Goal: Task Accomplishment & Management: Complete application form

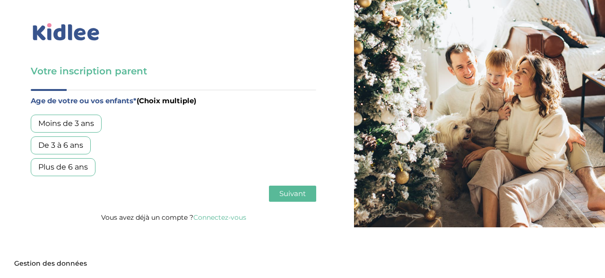
click at [75, 146] on div "De 3 à 6 ans" at bounding box center [61, 145] width 60 height 18
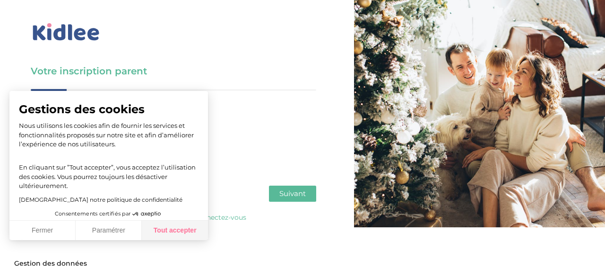
click at [179, 230] on button "Tout accepter" at bounding box center [175, 230] width 66 height 20
checkbox input "true"
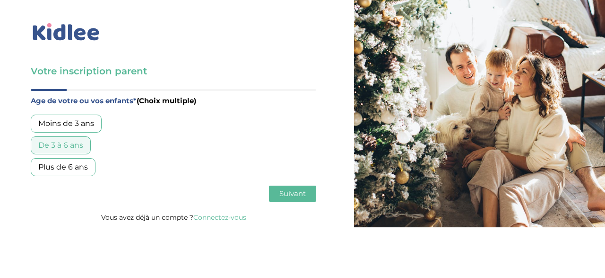
click at [291, 196] on span "Suivant" at bounding box center [292, 193] width 26 height 9
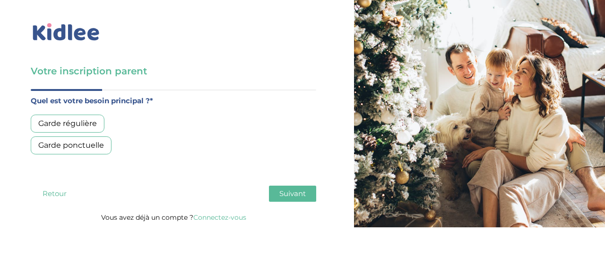
click at [48, 188] on button "Retour" at bounding box center [54, 193] width 47 height 16
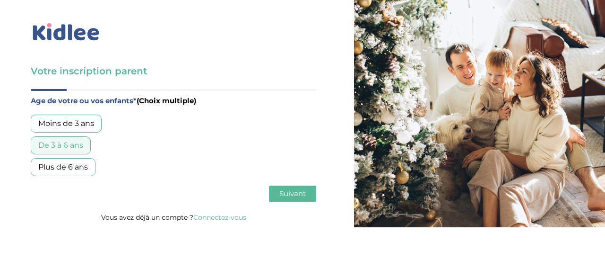
click at [60, 161] on div "Plus de 6 ans" at bounding box center [63, 167] width 65 height 18
click at [296, 198] on button "Suivant" at bounding box center [292, 193] width 47 height 16
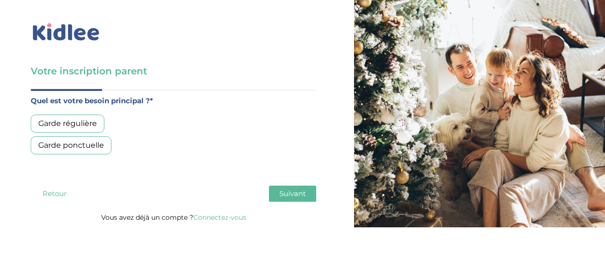
click at [74, 127] on div "Garde régulière" at bounding box center [68, 123] width 74 height 18
click at [283, 192] on span "Suivant" at bounding box center [292, 193] width 26 height 9
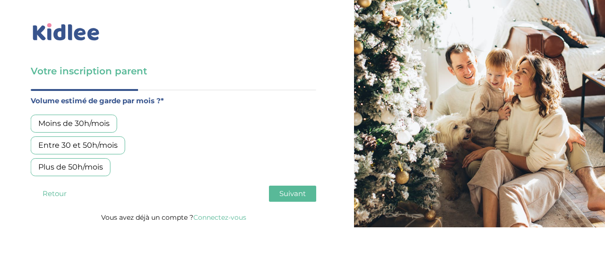
click at [92, 143] on div "Entre 30 et 50h/mois" at bounding box center [78, 145] width 95 height 18
click at [291, 192] on span "Suivant" at bounding box center [292, 193] width 26 height 9
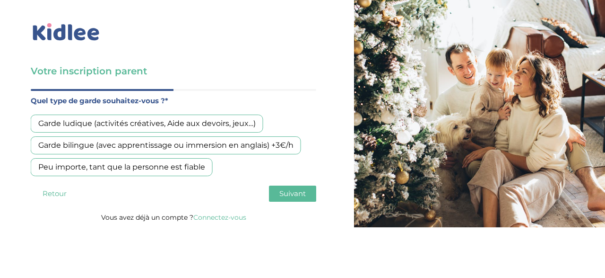
click at [166, 122] on div "Garde ludique (activités créatives, Aide aux devoirs, jeux…)" at bounding box center [147, 123] width 233 height 18
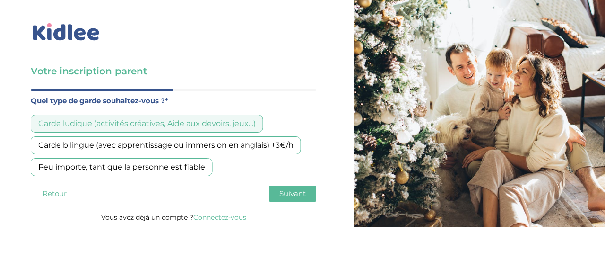
click at [284, 192] on span "Suivant" at bounding box center [292, 193] width 26 height 9
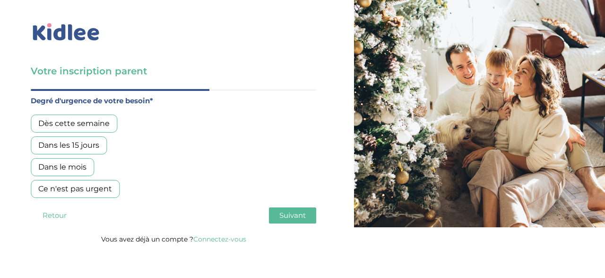
click at [69, 125] on div "Dès cette semaine" at bounding box center [74, 123] width 87 height 18
click at [71, 149] on div "Dans les 15 jours" at bounding box center [69, 145] width 76 height 18
click at [78, 125] on div "Dès cette semaine" at bounding box center [74, 123] width 87 height 18
click at [287, 211] on span "Suivant" at bounding box center [292, 214] width 26 height 9
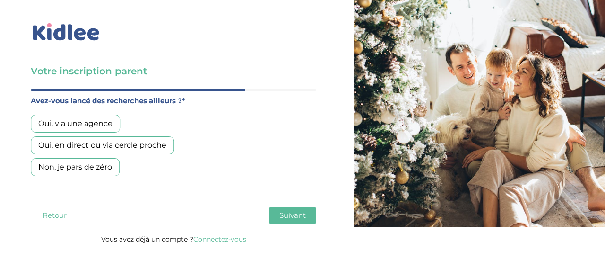
click at [78, 126] on div "Oui, via une agence" at bounding box center [75, 123] width 89 height 18
click at [87, 146] on div "Oui, en direct ou via cercle proche" at bounding box center [102, 145] width 143 height 18
click at [89, 125] on div "Oui, via une agence" at bounding box center [75, 123] width 89 height 18
click at [300, 214] on span "Suivant" at bounding box center [292, 214] width 26 height 9
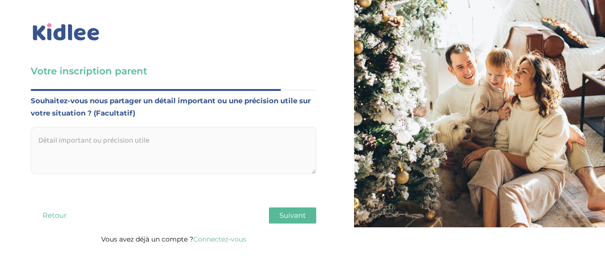
click at [115, 149] on textarea at bounding box center [174, 150] width 286 height 47
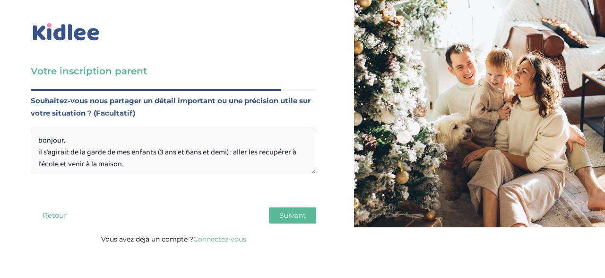
click at [286, 150] on textarea "bonjour, il s'agirait de la garde de mes enfants (3 ans et 6ans et demi) : alle…" at bounding box center [174, 150] width 286 height 47
click at [135, 164] on textarea "bonjour, il s'agirait de la garde de mes enfants (3 ans et 6ans et demi) : alle…" at bounding box center [174, 150] width 286 height 47
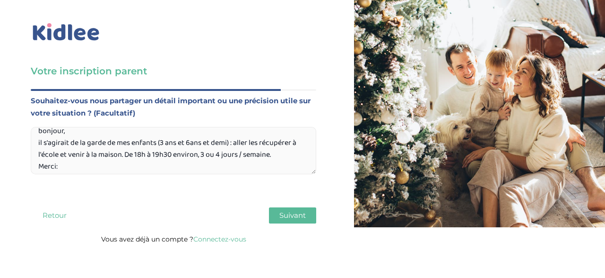
click at [191, 143] on textarea "bonjour, il s'agirait de la garde de mes enfants (3 ans et 6ans et demi) : alle…" at bounding box center [174, 150] width 286 height 47
type textarea "bonjour, il s'agirait de la garde de mes enfants (3 ans et 6 ans et demi) : all…"
click at [298, 211] on span "Suivant" at bounding box center [292, 214] width 26 height 9
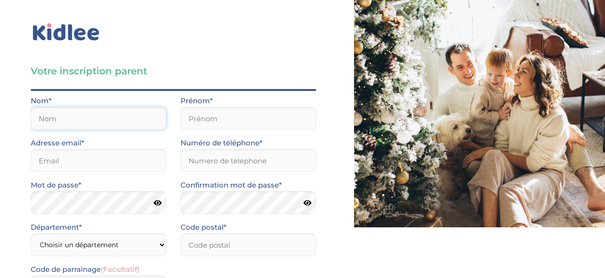
click at [59, 121] on input "text" at bounding box center [99, 118] width 136 height 23
type input "Queyron"
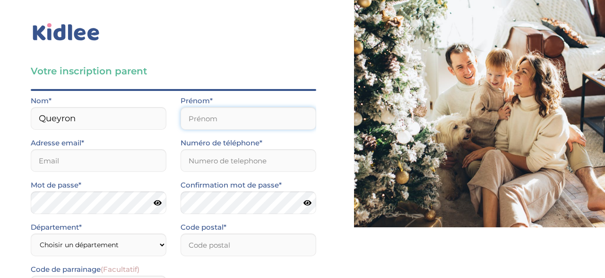
click at [194, 114] on input "text" at bounding box center [249, 118] width 136 height 23
type input "Aurore"
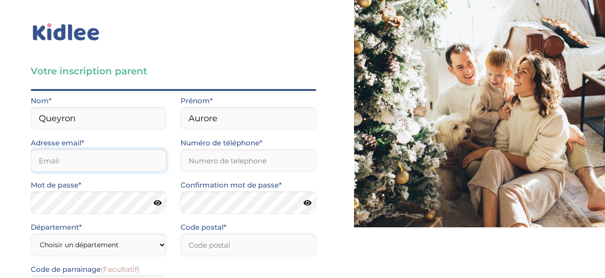
click at [109, 160] on input "email" at bounding box center [99, 160] width 136 height 23
type input "aurorequeyron@hotmail.com"
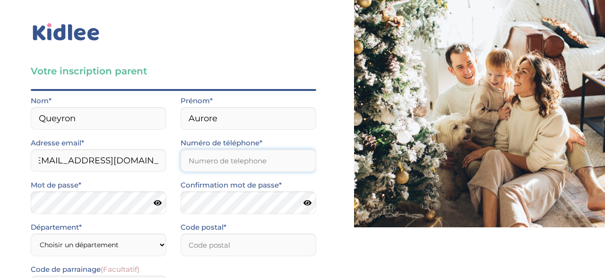
click at [225, 163] on input "Numéro de téléphone*" at bounding box center [249, 160] width 136 height 23
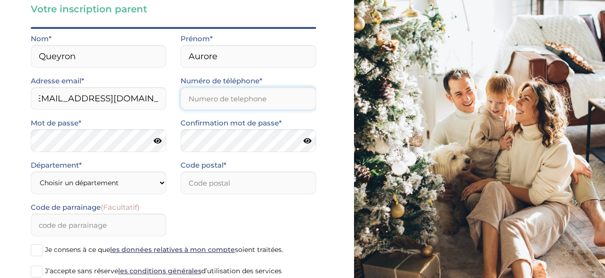
scroll to position [60, 0]
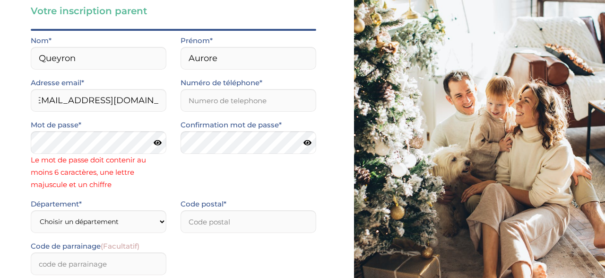
click at [167, 138] on div "Mot de passe* Le mot de passe doit contenir au moins 6 caractères, une lettre m…" at bounding box center [99, 158] width 150 height 79
click at [160, 145] on icon at bounding box center [158, 142] width 8 height 7
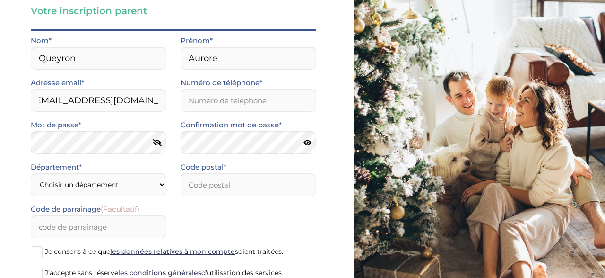
click at [306, 142] on icon at bounding box center [308, 142] width 8 height 7
click at [250, 103] on input "Numéro de téléphone*" at bounding box center [249, 100] width 136 height 23
type input "0678527931"
click at [31, 173] on select "Choisir un département Paris (75) Hauts-de-Seine (92) Yvelines (78) Val-de-Marn…" at bounding box center [99, 184] width 136 height 23
select select "75"
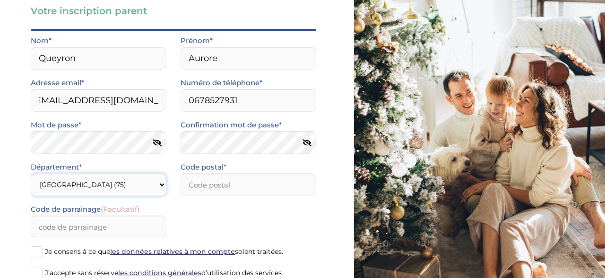
click option "Paris (75)" at bounding box center [0, 0] width 0 height 0
click at [199, 186] on input "number" at bounding box center [249, 184] width 136 height 23
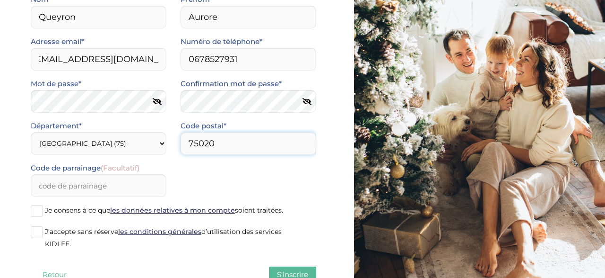
scroll to position [106, 0]
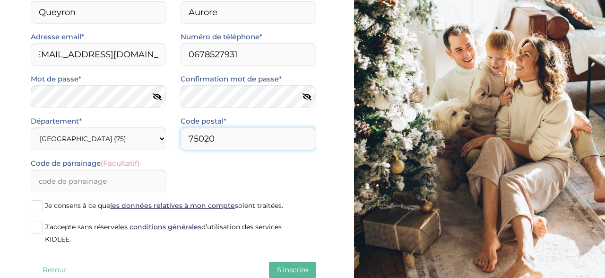
type input "75020"
click at [38, 228] on span at bounding box center [37, 227] width 12 height 12
click at [0, 0] on input "J’accepte sans réserve les conditions générales d’utilisation des services KIDL…" at bounding box center [0, 0] width 0 height 0
click at [287, 269] on span "S'inscrire" at bounding box center [292, 269] width 31 height 9
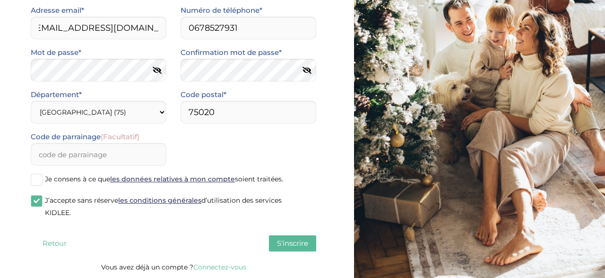
click at [293, 246] on span "S'inscrire" at bounding box center [292, 242] width 31 height 9
click at [288, 243] on span "S'inscrire" at bounding box center [292, 242] width 31 height 9
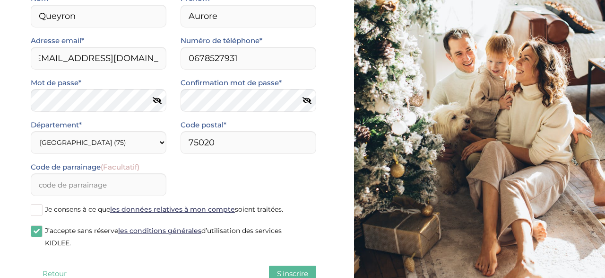
scroll to position [108, 0]
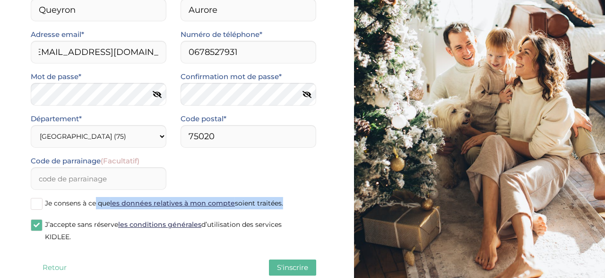
drag, startPoint x: 34, startPoint y: 215, endPoint x: 40, endPoint y: 203, distance: 13.7
click at [40, 203] on div "Je consens à ce que les données relatives à mon compte soient traitées." at bounding box center [174, 207] width 300 height 21
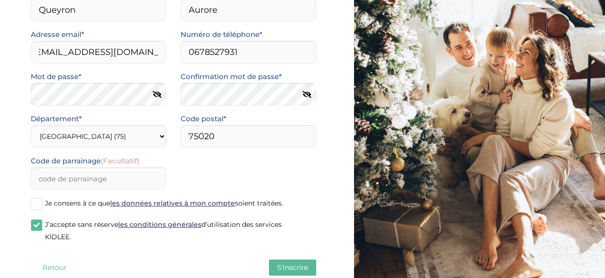
click at [40, 203] on span at bounding box center [37, 204] width 12 height 12
click at [0, 0] on input "Je consens à ce que les données relatives à mon compte soient traitées." at bounding box center [0, 0] width 0 height 0
click at [302, 269] on span "S'inscrire" at bounding box center [292, 266] width 31 height 9
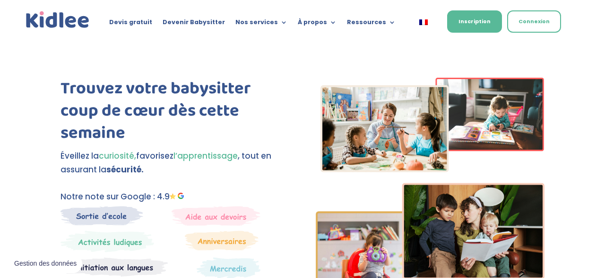
scroll to position [64, 0]
click button "Tout accepter"
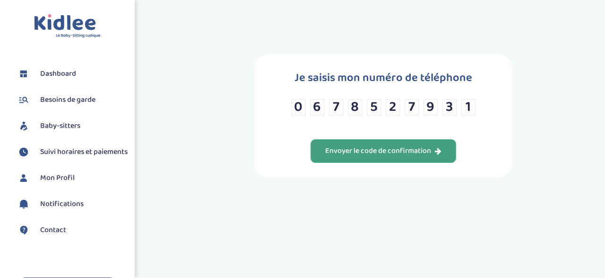
click at [350, 155] on div "Envoyer le code de confirmation" at bounding box center [383, 151] width 116 height 11
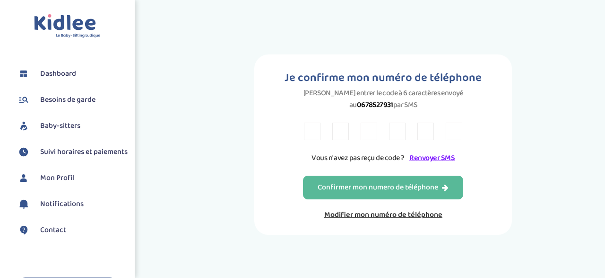
click at [310, 137] on input "text" at bounding box center [312, 130] width 17 height 17
type input "3"
type input "W"
type input "8"
type input "E"
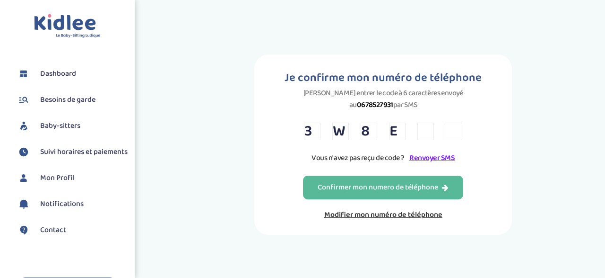
type input "7"
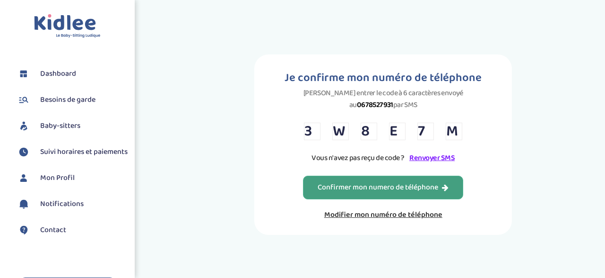
type input "M"
click at [367, 193] on div "Confirmer mon numero de téléphone" at bounding box center [383, 187] width 131 height 11
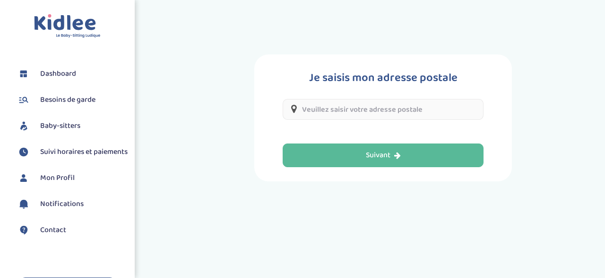
click at [384, 107] on input "text" at bounding box center [383, 109] width 201 height 21
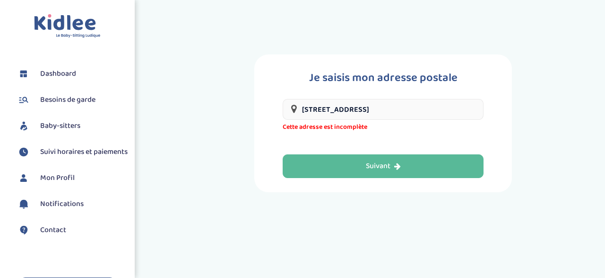
type input "[STREET_ADDRESS]"
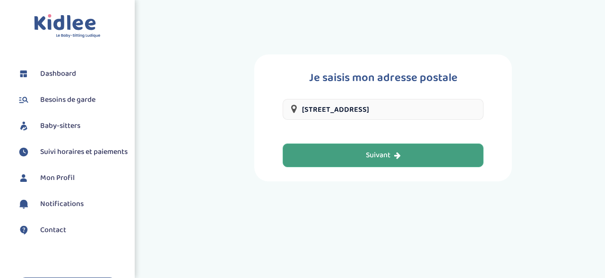
click at [389, 157] on div "Suivant" at bounding box center [383, 155] width 35 height 11
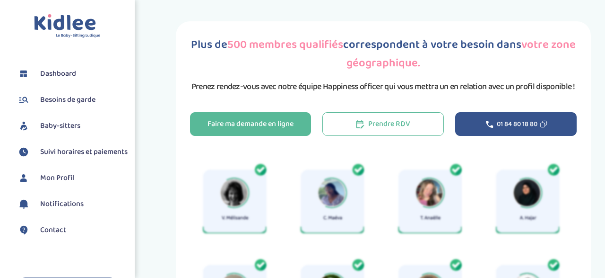
click at [540, 121] on button "01 84 80 18 80" at bounding box center [516, 124] width 122 height 24
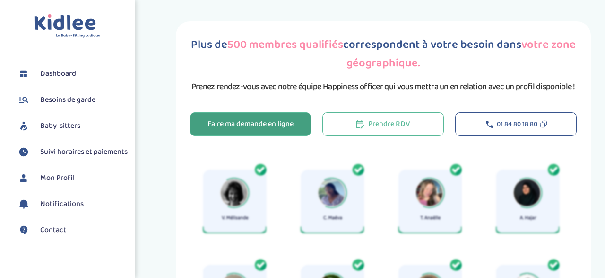
click at [282, 123] on div "Faire ma demande en ligne" at bounding box center [251, 124] width 86 height 11
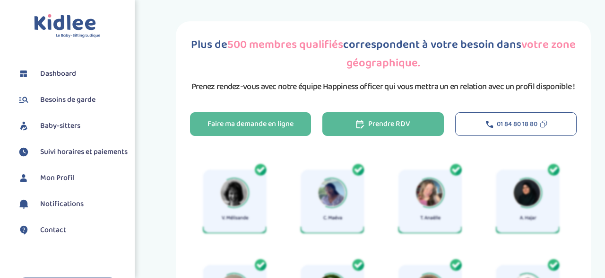
click at [346, 119] on button "Prendre RDV" at bounding box center [383, 124] width 122 height 24
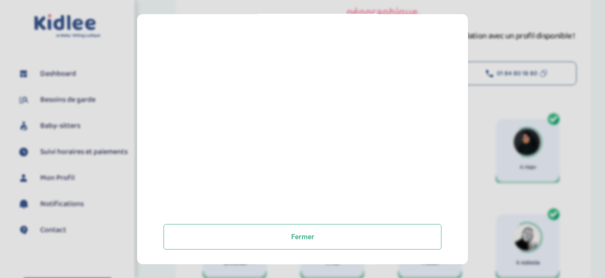
scroll to position [50, 0]
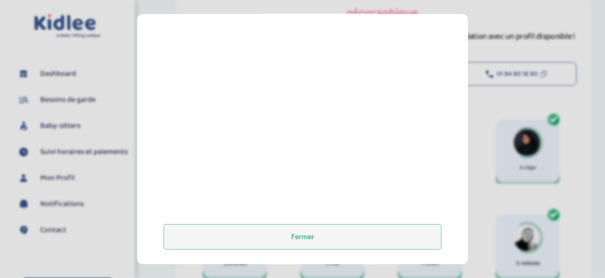
click at [312, 243] on button "Fermer" at bounding box center [303, 237] width 278 height 26
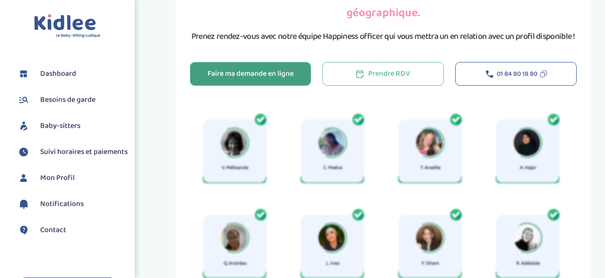
click at [254, 74] on div "Faire ma demande en ligne" at bounding box center [251, 74] width 86 height 11
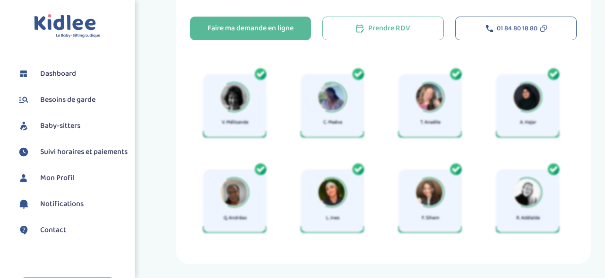
scroll to position [95, 0]
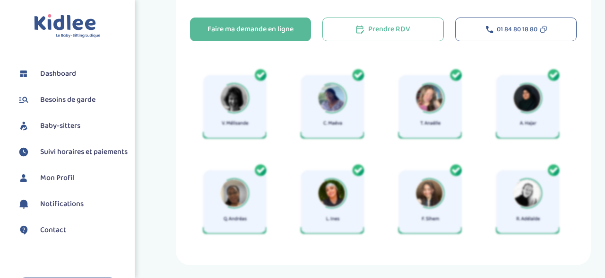
click at [593, 108] on div "Plus de 500 membres qualifiés correspondent à votre besoin dans votre zone géog…" at bounding box center [384, 96] width 444 height 352
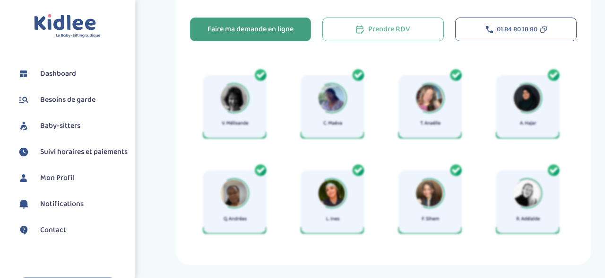
click at [269, 33] on div "Faire ma demande en ligne" at bounding box center [251, 29] width 86 height 11
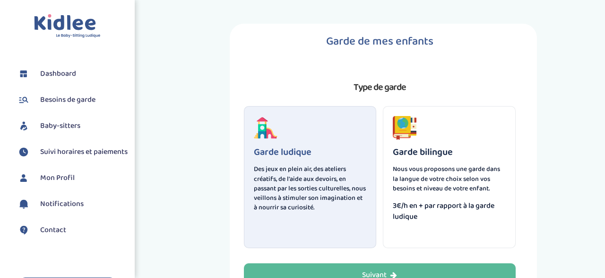
click at [342, 171] on p "Des jeux en plein air, des ateliers créatifs, de l'aide aux devoirs, en passant…" at bounding box center [310, 188] width 113 height 48
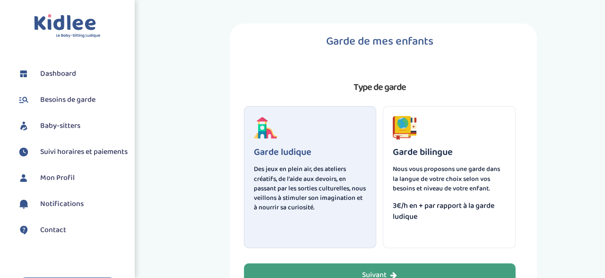
click at [347, 270] on button "Suivant" at bounding box center [380, 275] width 272 height 24
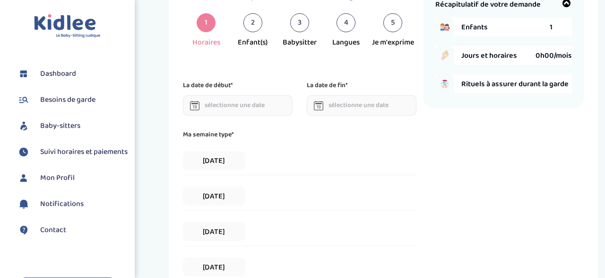
scroll to position [19, 0]
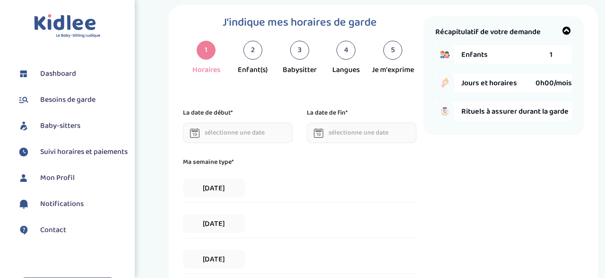
click at [227, 131] on input "text" at bounding box center [238, 132] width 110 height 20
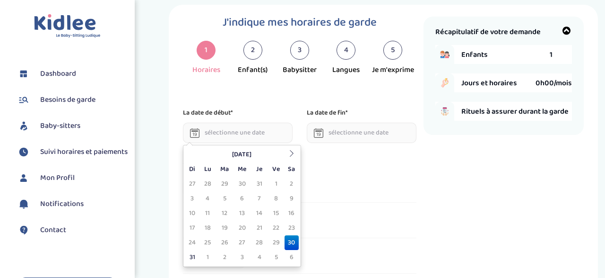
click at [193, 212] on td "10" at bounding box center [192, 213] width 14 height 15
click at [292, 156] on icon at bounding box center [291, 153] width 7 height 7
click at [193, 199] on td "7" at bounding box center [192, 198] width 14 height 15
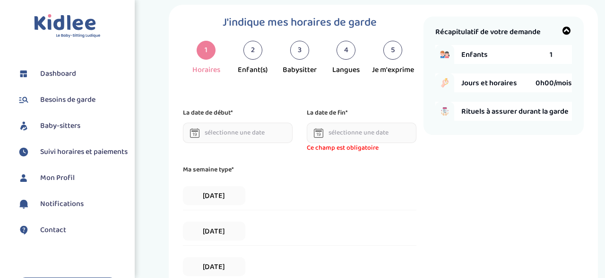
type input "[DATE]"
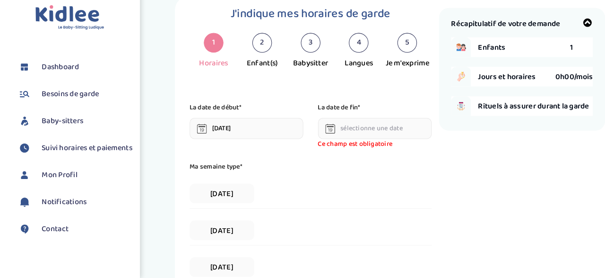
scroll to position [21, 0]
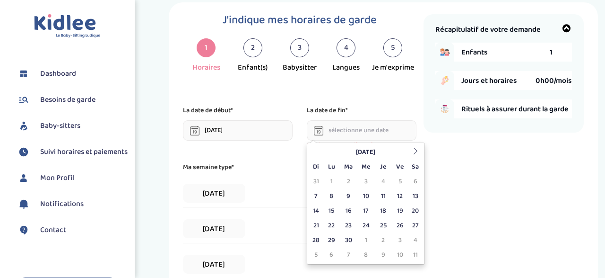
click at [375, 131] on input "text" at bounding box center [362, 130] width 110 height 20
click at [415, 154] on th at bounding box center [416, 152] width 14 height 15
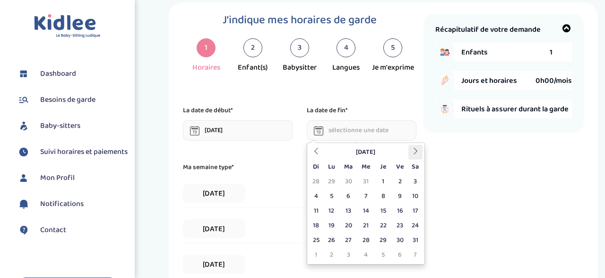
click at [415, 154] on th at bounding box center [416, 152] width 14 height 15
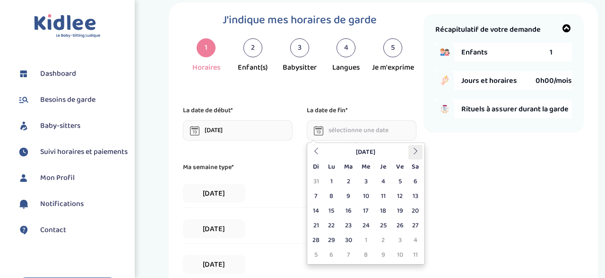
click at [415, 154] on th at bounding box center [416, 152] width 14 height 15
click at [400, 177] on td "3" at bounding box center [400, 181] width 17 height 15
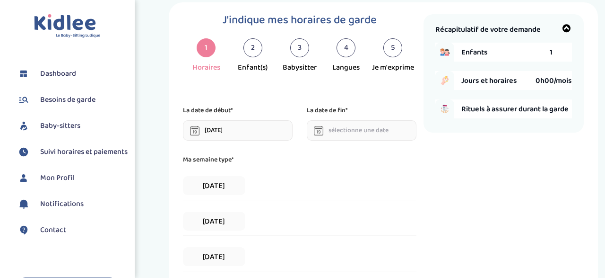
type input "[DATE]"
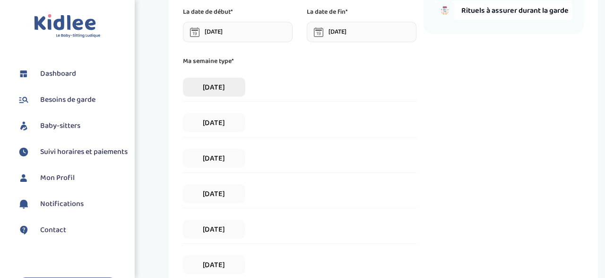
scroll to position [120, 0]
click at [232, 91] on span "[DATE]" at bounding box center [214, 86] width 63 height 19
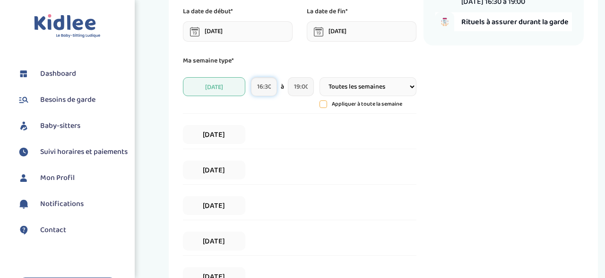
click at [265, 89] on input "16:30" at bounding box center [264, 86] width 26 height 19
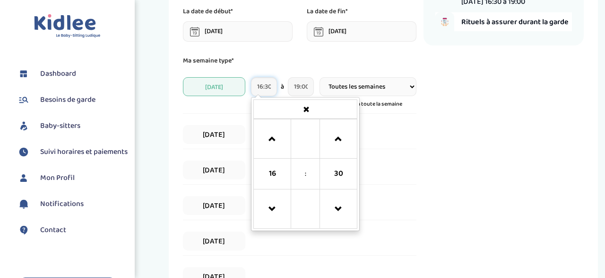
click at [287, 178] on td "16" at bounding box center [272, 173] width 37 height 31
click at [275, 204] on span at bounding box center [273, 209] width 26 height 26
click at [276, 135] on span at bounding box center [273, 139] width 26 height 26
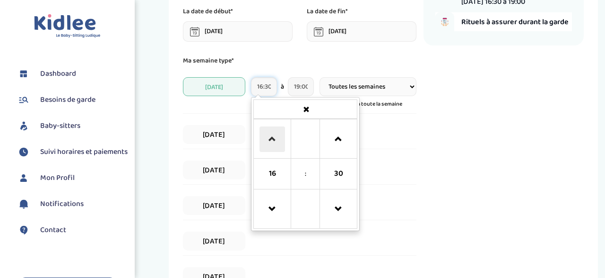
click at [276, 135] on span at bounding box center [273, 139] width 26 height 26
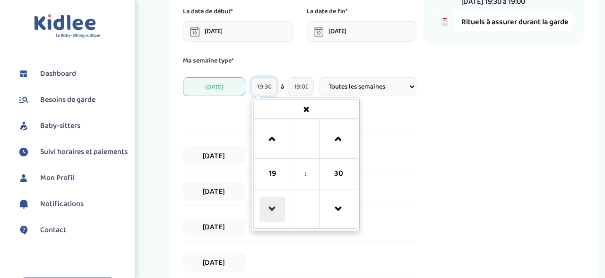
click at [277, 204] on span at bounding box center [273, 209] width 26 height 26
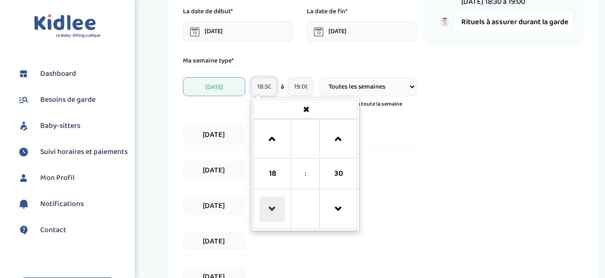
click at [277, 204] on span at bounding box center [273, 209] width 26 height 26
click at [341, 139] on span at bounding box center [339, 139] width 26 height 26
type input "17:45"
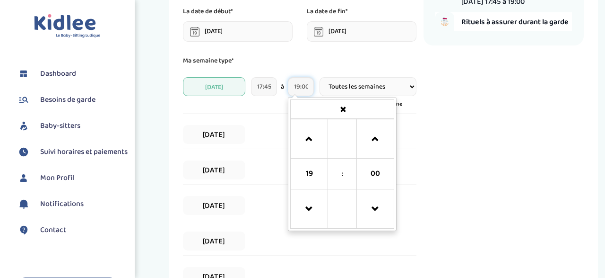
click at [298, 86] on input "19:00" at bounding box center [301, 86] width 26 height 19
click at [380, 214] on span at bounding box center [376, 209] width 26 height 26
click at [381, 139] on span at bounding box center [376, 139] width 26 height 26
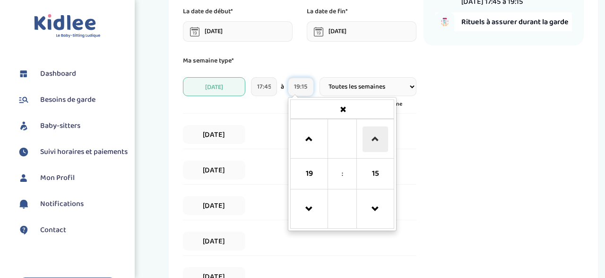
type input "19:30"
click at [439, 120] on div "Récapitulatif de votre demande Enfants 1 Jours et horaires 6h08/mois Lundi 17:4…" at bounding box center [504, 163] width 160 height 496
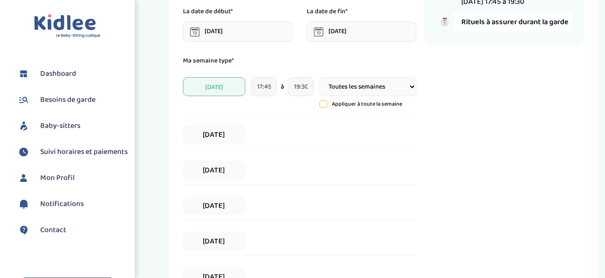
click at [320, 77] on select "Toutes les semaines Toutes les 2 semaines Tous les mois" at bounding box center [368, 86] width 97 height 19
click at [411, 87] on select "Toutes les semaines Toutes les 2 semaines Tous les mois" at bounding box center [368, 86] width 97 height 19
click at [326, 104] on icon at bounding box center [323, 104] width 7 height 7
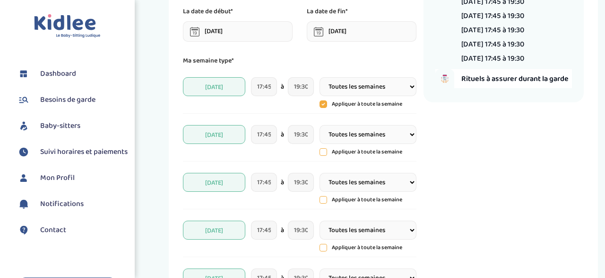
click at [326, 104] on icon at bounding box center [324, 104] width 8 height 8
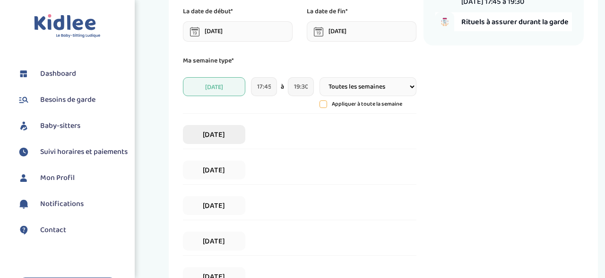
click at [202, 136] on span "Mardi" at bounding box center [214, 134] width 63 height 19
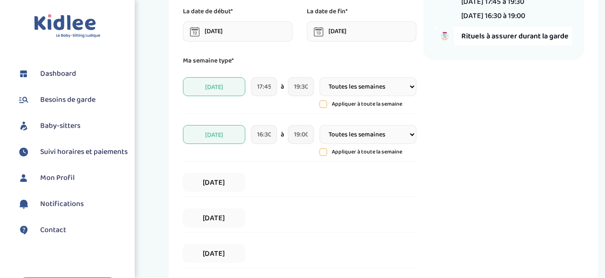
click at [202, 136] on span "Mardi" at bounding box center [214, 134] width 63 height 19
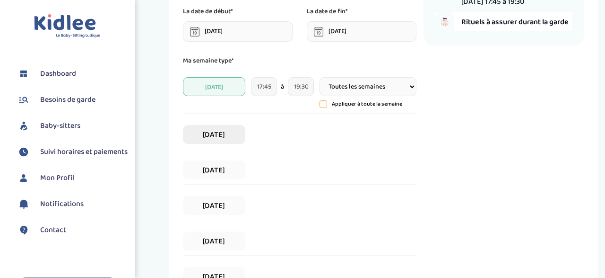
click at [236, 139] on span "Mardi" at bounding box center [214, 134] width 63 height 19
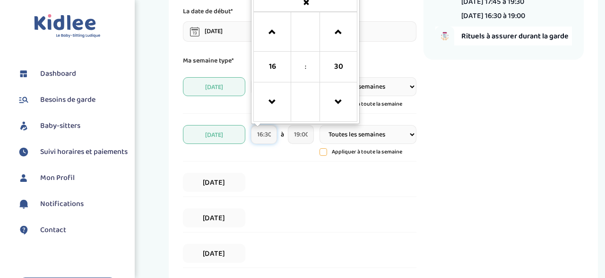
click at [264, 137] on input "16:30" at bounding box center [264, 134] width 26 height 19
click at [274, 103] on span at bounding box center [273, 102] width 26 height 26
click at [275, 33] on span at bounding box center [273, 32] width 26 height 26
click at [337, 34] on span at bounding box center [339, 32] width 26 height 26
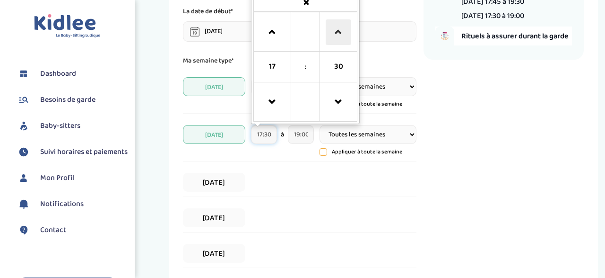
type input "17:45"
click at [302, 141] on input "19:00" at bounding box center [301, 134] width 26 height 19
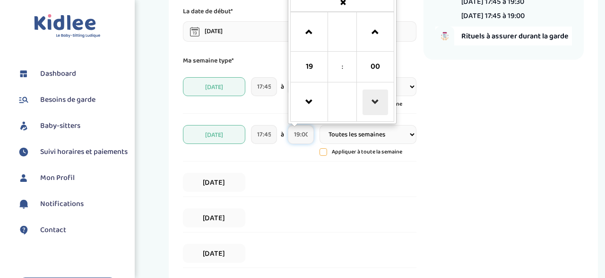
click at [381, 102] on span at bounding box center [376, 102] width 26 height 26
click at [310, 35] on span at bounding box center [309, 32] width 26 height 26
type input "19:30"
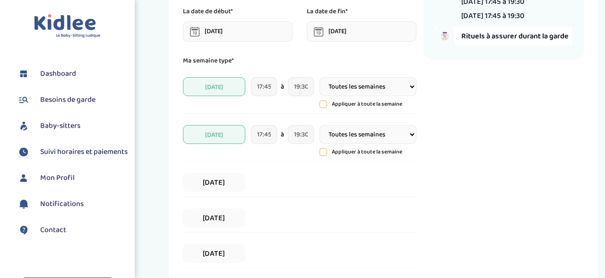
click at [320, 125] on select "Toutes les semaines Toutes les 2 semaines Tous les mois" at bounding box center [368, 134] width 97 height 19
click option "Toutes les semaines" at bounding box center [0, 0] width 0 height 0
click at [210, 180] on span "Mercredi" at bounding box center [214, 182] width 63 height 19
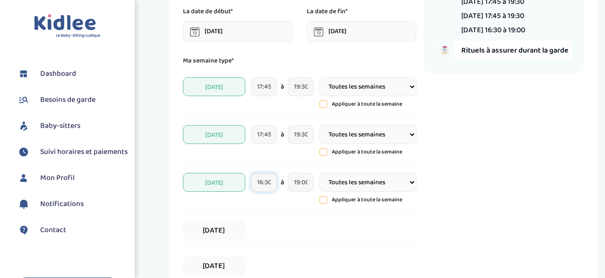
click at [264, 181] on input "16:30" at bounding box center [264, 182] width 26 height 19
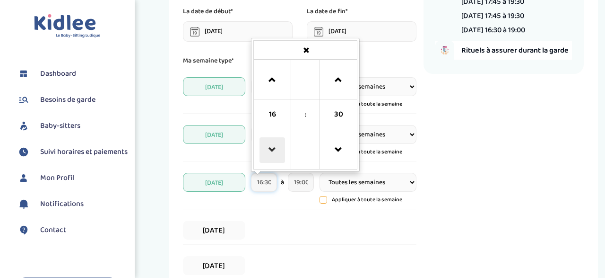
click at [278, 148] on span at bounding box center [273, 150] width 26 height 26
click at [280, 79] on span at bounding box center [273, 80] width 26 height 26
click at [339, 83] on span at bounding box center [339, 80] width 26 height 26
type input "17:45"
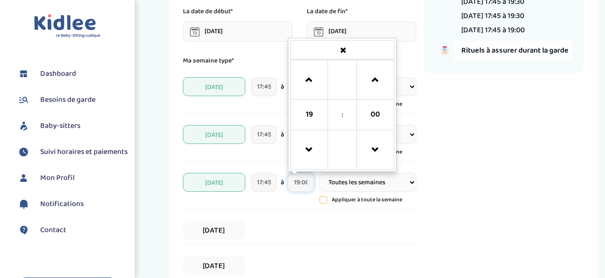
click at [302, 184] on input "19:00" at bounding box center [301, 182] width 26 height 19
click at [309, 147] on span at bounding box center [309, 150] width 26 height 26
click at [314, 77] on span at bounding box center [309, 80] width 26 height 26
click at [377, 149] on span at bounding box center [376, 150] width 26 height 26
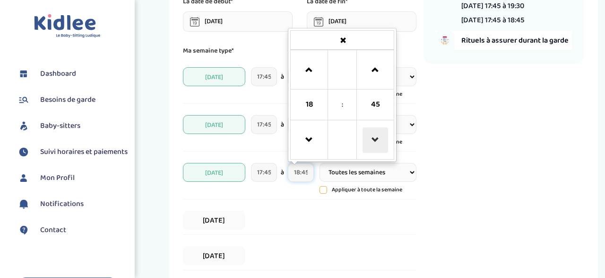
scroll to position [141, 0]
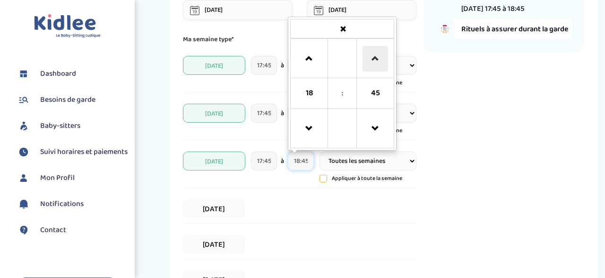
click at [376, 61] on span at bounding box center [376, 59] width 26 height 26
type input "19:30"
click at [469, 178] on div "Récapitulatif de votre demande Enfants 1 Jours et horaires 18h23/mois Lundi 17:…" at bounding box center [504, 154] width 160 height 521
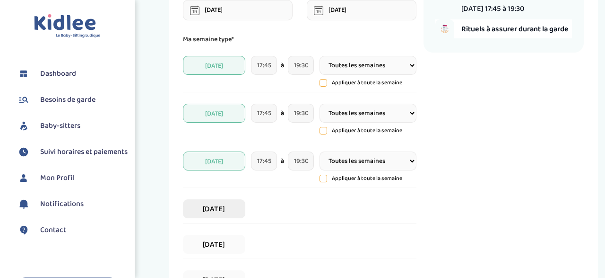
click at [224, 211] on span "Jeudi" at bounding box center [214, 208] width 63 height 19
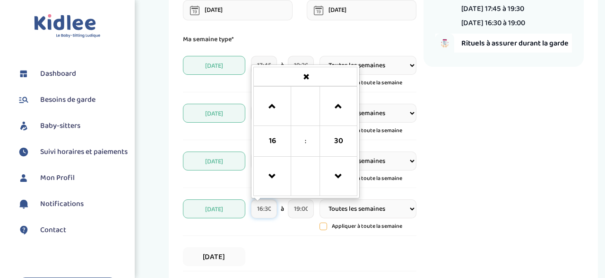
click at [268, 213] on input "16:30" at bounding box center [264, 208] width 26 height 19
click at [272, 111] on span at bounding box center [273, 107] width 26 height 26
click at [338, 174] on span at bounding box center [339, 177] width 26 height 26
click at [340, 99] on span at bounding box center [339, 107] width 26 height 26
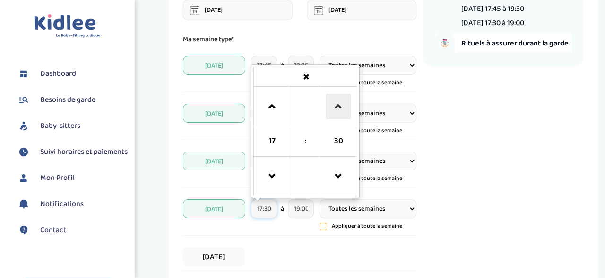
type input "17:45"
click at [301, 213] on input "19:00" at bounding box center [301, 208] width 26 height 19
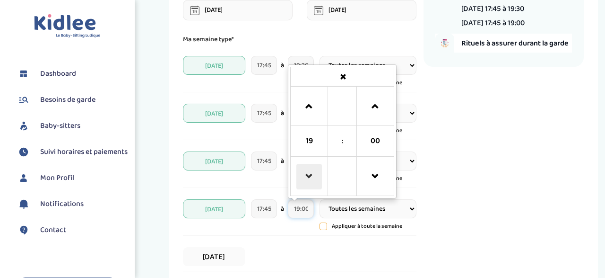
click at [308, 179] on span at bounding box center [309, 177] width 26 height 26
click at [313, 106] on span at bounding box center [309, 107] width 26 height 26
click at [375, 104] on span at bounding box center [376, 107] width 26 height 26
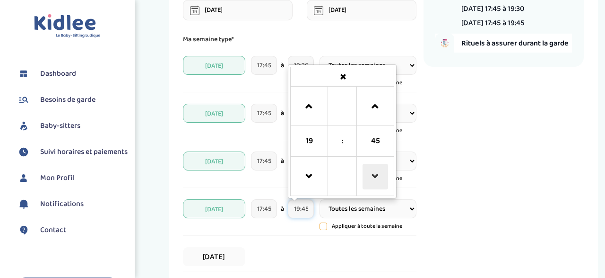
click at [373, 168] on span at bounding box center [376, 177] width 26 height 26
type input "19:30"
click at [448, 190] on div "Récapitulatif de votre demande Enfants 1 Jours et horaires 24h30/mois Lundi 17:…" at bounding box center [504, 160] width 160 height 533
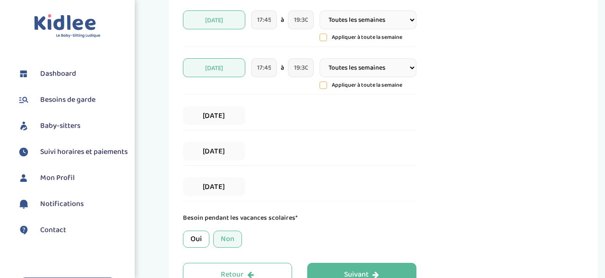
scroll to position [283, 0]
click at [194, 236] on div "Oui" at bounding box center [196, 237] width 26 height 17
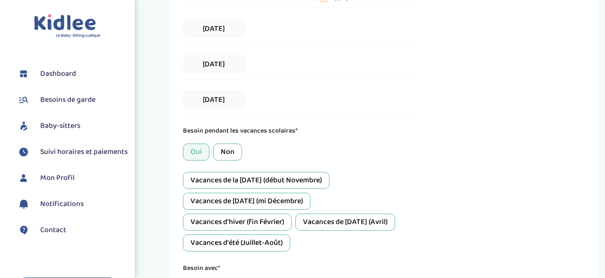
scroll to position [376, 0]
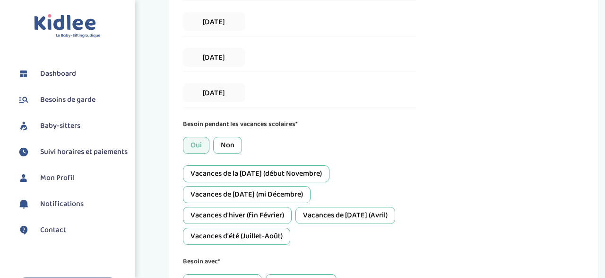
click at [302, 175] on div "Vacances de la Toussaint (début Novembre)" at bounding box center [256, 173] width 147 height 17
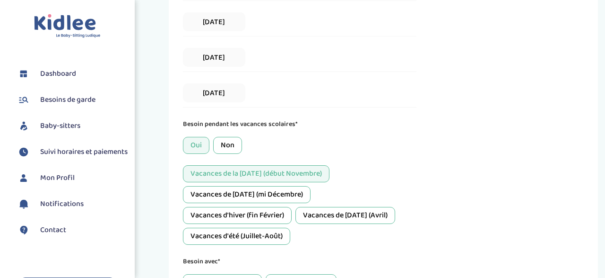
click at [277, 189] on div "Vacances de Noël (mi Décembre)" at bounding box center [247, 194] width 128 height 17
click at [279, 210] on div "Vacances d'hiver (fin Février)" at bounding box center [237, 215] width 109 height 17
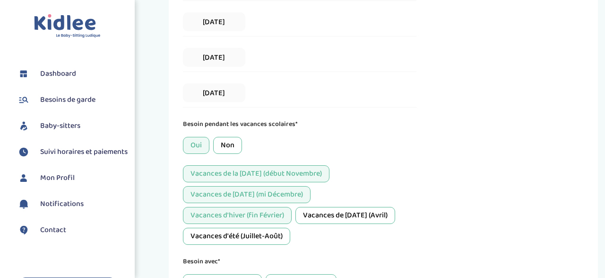
click at [341, 207] on div "Vacances de Pâques (Avril)" at bounding box center [346, 215] width 100 height 17
click at [235, 235] on div "Vacances d'été (Juillet-Août)" at bounding box center [236, 235] width 107 height 17
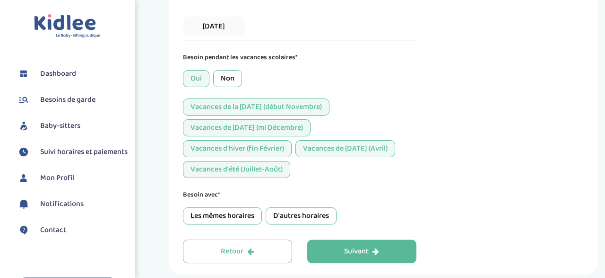
scroll to position [449, 0]
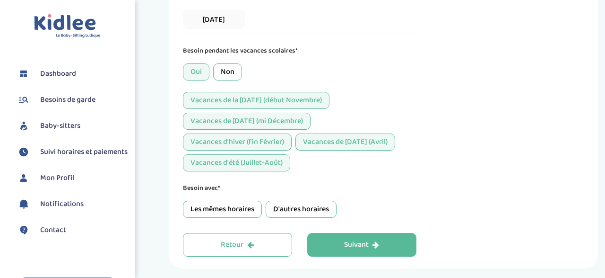
click at [264, 162] on div "Vacances d'été (Juillet-Août)" at bounding box center [236, 162] width 107 height 17
click at [241, 209] on div "Les mêmes horaires" at bounding box center [222, 208] width 79 height 17
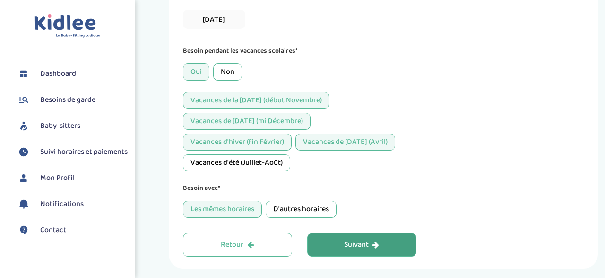
click at [349, 242] on div "Suivant" at bounding box center [361, 244] width 35 height 11
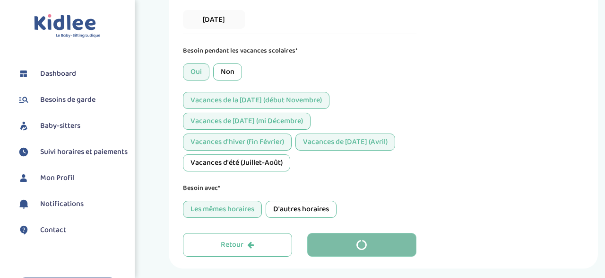
scroll to position [109, 0]
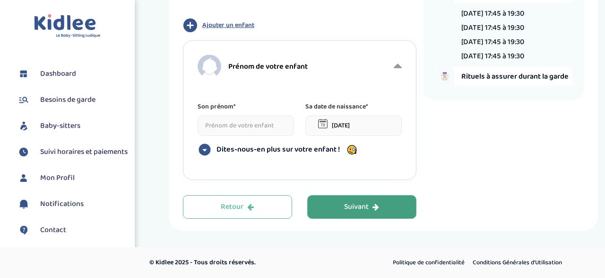
click at [245, 125] on input at bounding box center [246, 125] width 96 height 20
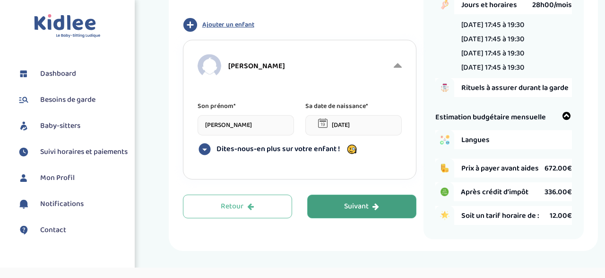
type input "Nino"
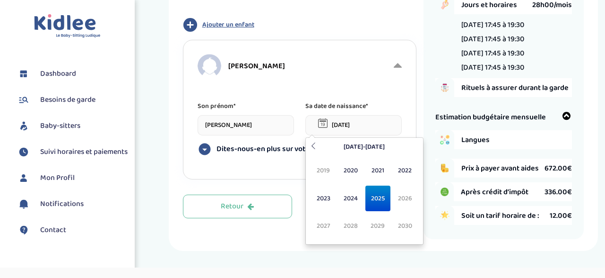
click at [355, 128] on input "30-08-2025" at bounding box center [353, 125] width 96 height 20
click at [408, 170] on span "2022" at bounding box center [404, 170] width 25 height 26
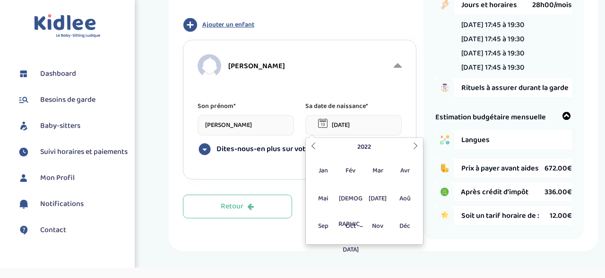
click at [338, 126] on input "30-08-2025" at bounding box center [353, 125] width 96 height 20
click at [346, 122] on input "24-08-2025" at bounding box center [353, 125] width 96 height 20
click at [349, 123] on input "24-08-2025" at bounding box center [353, 125] width 96 height 20
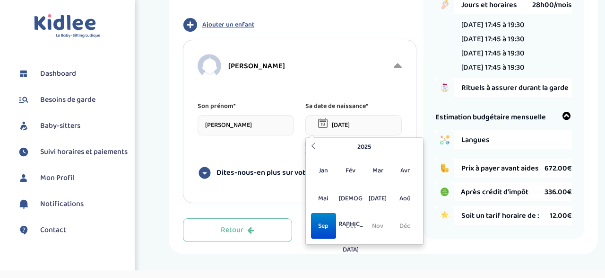
click at [364, 122] on input "24-09-2025" at bounding box center [353, 125] width 96 height 20
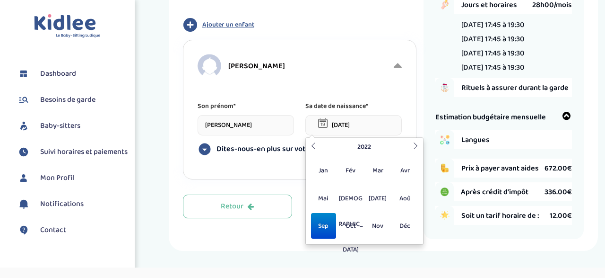
type input "24-09-2022"
click at [300, 81] on div "Nino" at bounding box center [295, 66] width 194 height 38
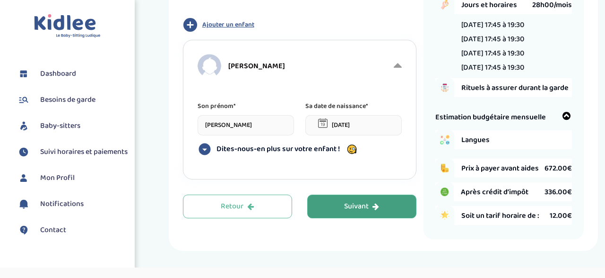
click at [189, 26] on icon "button" at bounding box center [190, 25] width 14 height 14
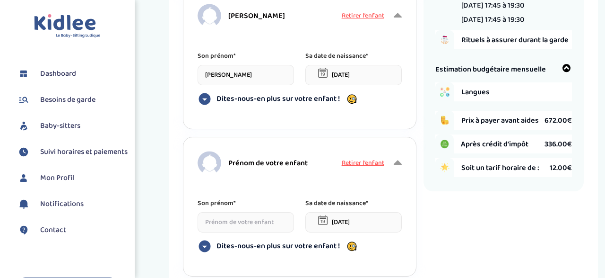
scroll to position [159, 0]
click at [238, 218] on input at bounding box center [246, 221] width 96 height 20
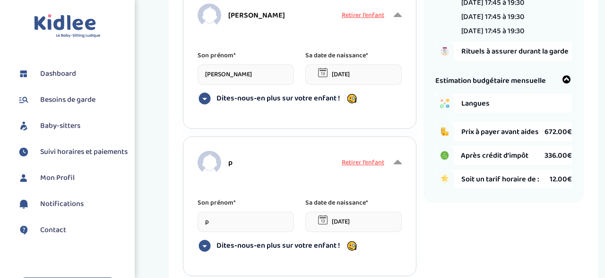
type input "p"
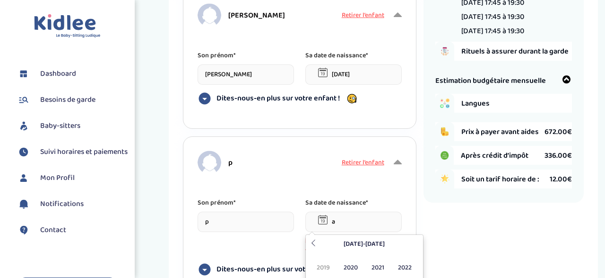
type input "30-08-2025"
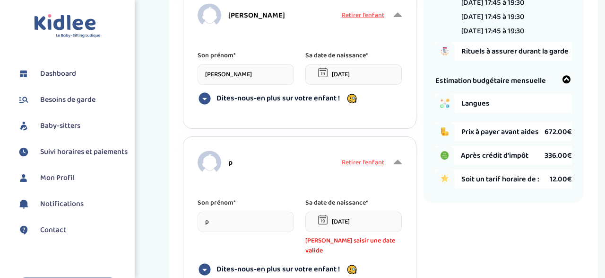
click at [210, 221] on input "p" at bounding box center [246, 221] width 96 height 20
type input "pa"
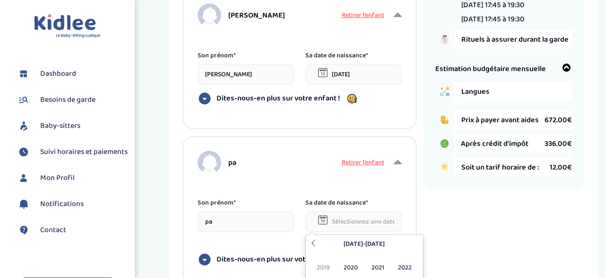
click at [214, 226] on input "pa" at bounding box center [246, 221] width 96 height 20
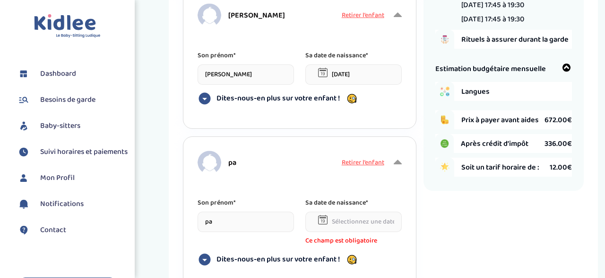
type input "p"
type input "Paula"
click at [343, 221] on input "text" at bounding box center [353, 221] width 96 height 20
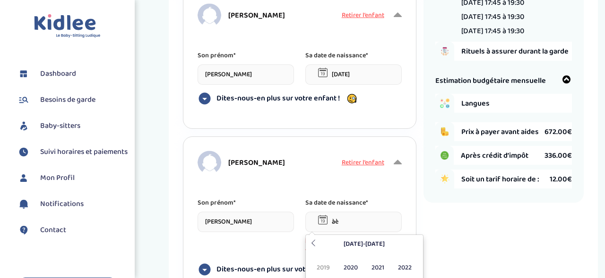
type input "à"
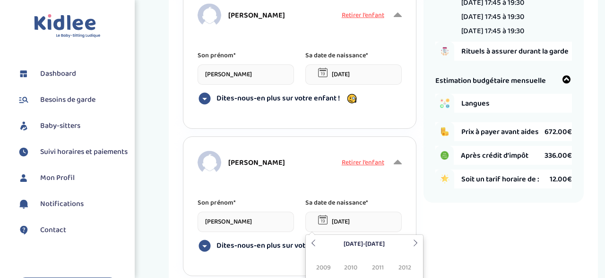
type input "07-03-2019"
click at [396, 183] on div "Paula Retirer l’enfant Son prénom* Paula Sa date de naissance* 07-03-2019 Dites…" at bounding box center [300, 205] width 234 height 139
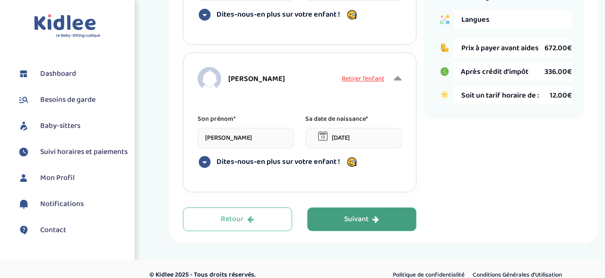
scroll to position [256, 0]
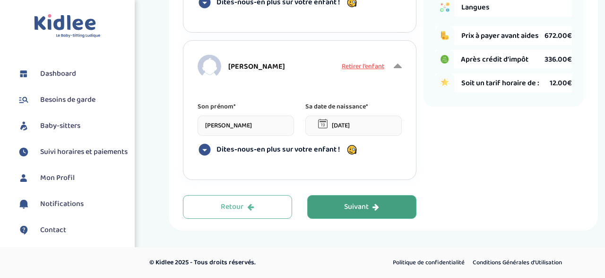
click at [203, 149] on icon at bounding box center [205, 150] width 12 height 12
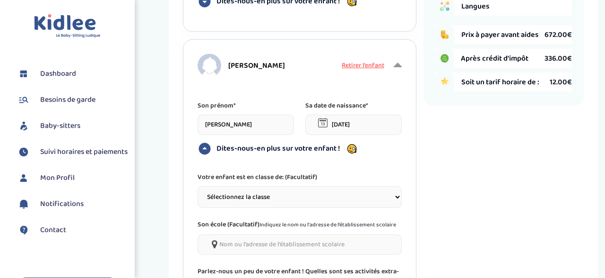
click at [198, 186] on select "Sélectionnez la classe Petite section (PS) Moyenne section (MS) Grande section …" at bounding box center [300, 197] width 204 height 22
select select "4"
click option "CP" at bounding box center [0, 0] width 0 height 0
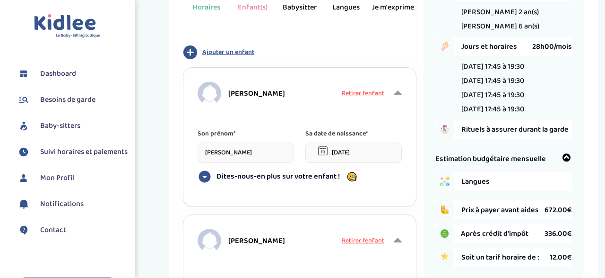
scroll to position [80, 0]
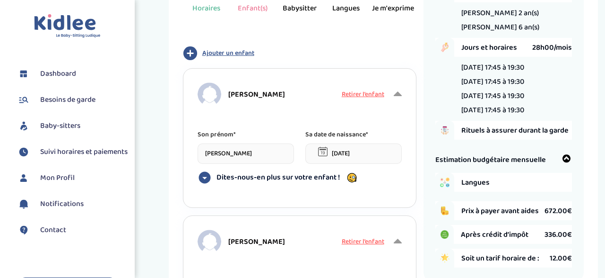
click at [203, 178] on icon at bounding box center [205, 177] width 14 height 14
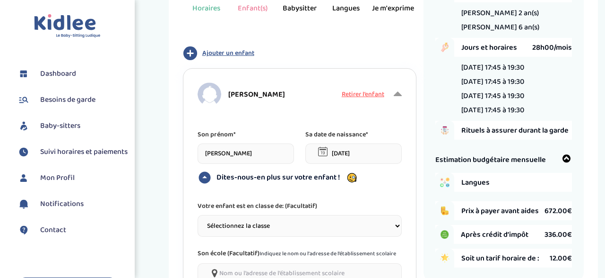
click at [198, 215] on select "Sélectionnez la classe Petite section (PS) Moyenne section (MS) Grande section …" at bounding box center [300, 226] width 204 height 22
select select "1"
click option "Petite section (PS)" at bounding box center [0, 0] width 0 height 0
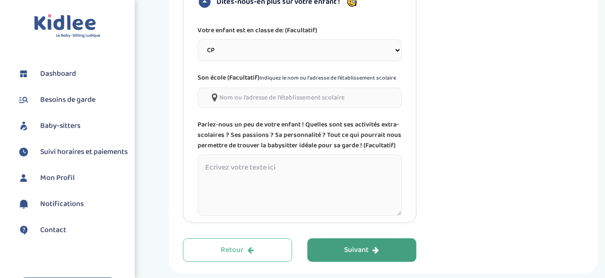
scroll to position [596, 0]
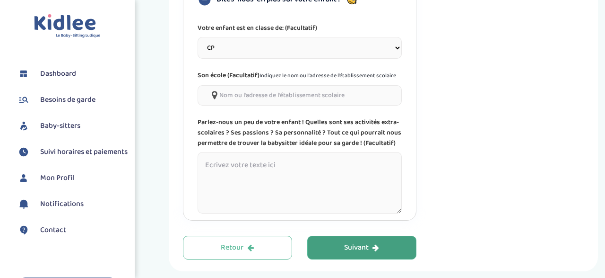
click at [361, 250] on div "Suivant" at bounding box center [361, 247] width 35 height 11
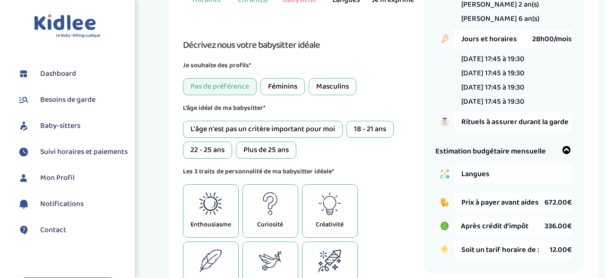
scroll to position [88, 0]
click at [311, 129] on div "L'âge n'est pas un critère important pour moi" at bounding box center [263, 129] width 160 height 17
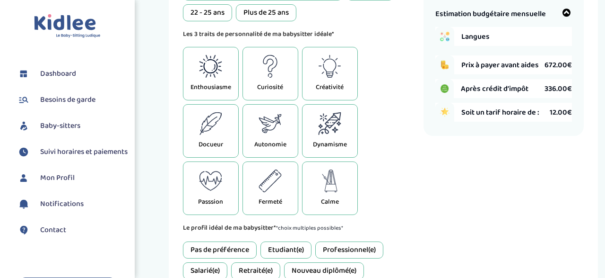
scroll to position [226, 0]
click at [211, 66] on icon at bounding box center [210, 66] width 23 height 23
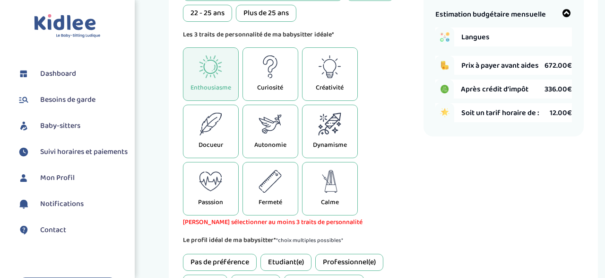
click at [273, 121] on icon at bounding box center [270, 124] width 23 height 23
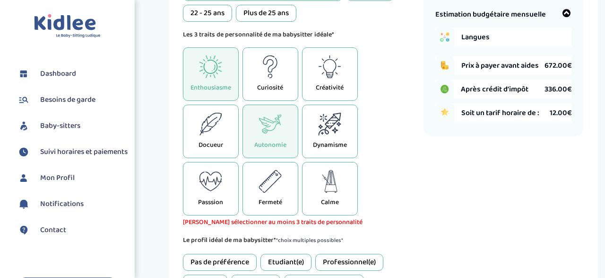
click at [329, 122] on icon at bounding box center [329, 124] width 23 height 23
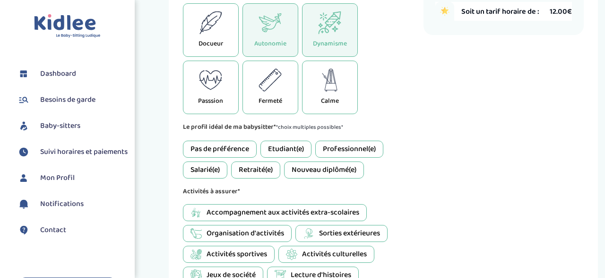
scroll to position [331, 0]
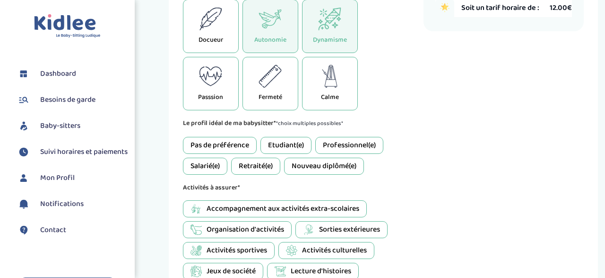
click at [239, 148] on div "Pas de préférence" at bounding box center [220, 145] width 74 height 17
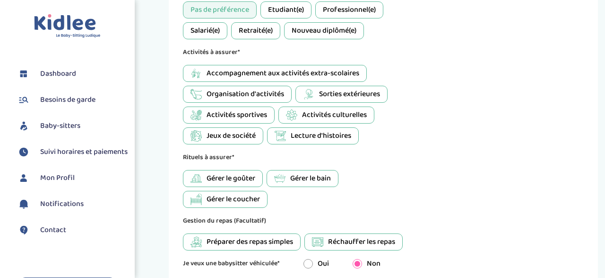
scroll to position [466, 0]
click at [274, 241] on span "Préparer des repas simples" at bounding box center [250, 240] width 87 height 11
click at [327, 237] on div "Réchauffer les repas" at bounding box center [354, 241] width 98 height 17
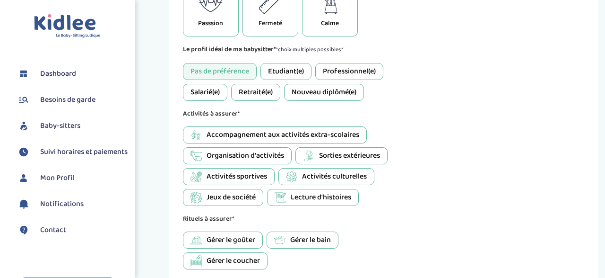
scroll to position [405, 0]
click at [260, 151] on span "Organisation d'activités" at bounding box center [246, 154] width 78 height 11
click at [305, 196] on span "Lecture d'histoires" at bounding box center [321, 196] width 61 height 11
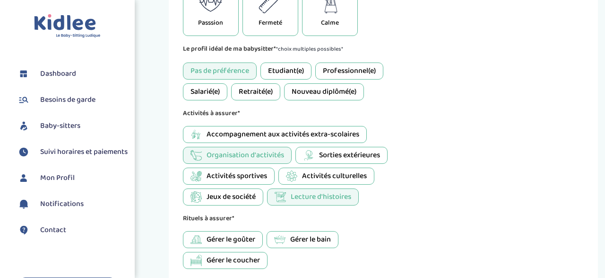
click at [247, 191] on span "Jeux de société" at bounding box center [231, 196] width 49 height 11
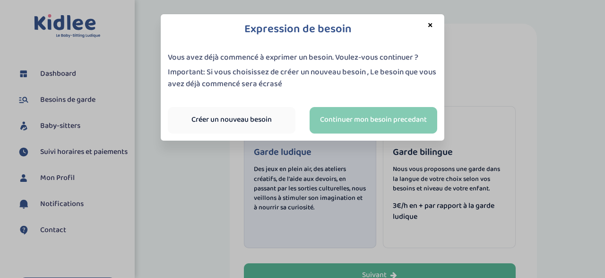
click at [379, 113] on link "Continuer mon besoin precedant" at bounding box center [374, 120] width 128 height 26
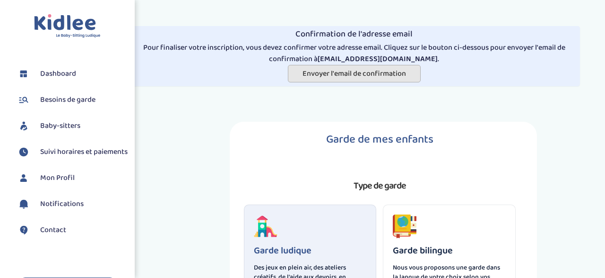
click at [372, 75] on span "Envoyer l'email de confirmation" at bounding box center [355, 74] width 104 height 12
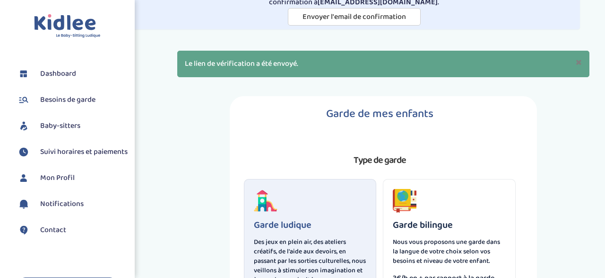
scroll to position [41, 0]
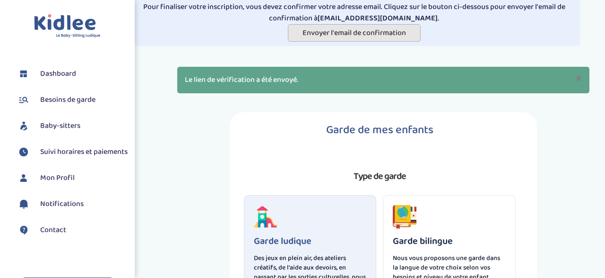
click at [390, 33] on span "Envoyer l'email de confirmation" at bounding box center [355, 33] width 104 height 12
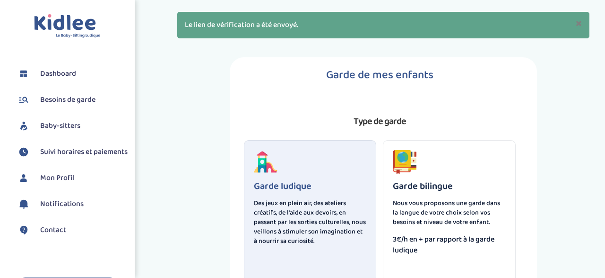
scroll to position [152, 0]
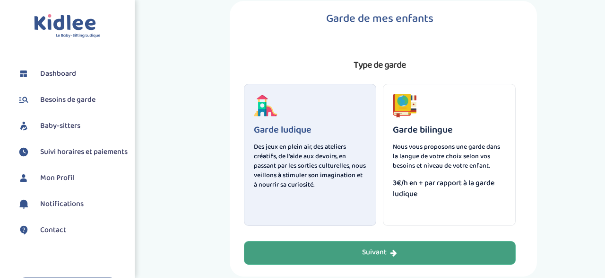
click at [364, 248] on div "Suivant" at bounding box center [379, 252] width 35 height 11
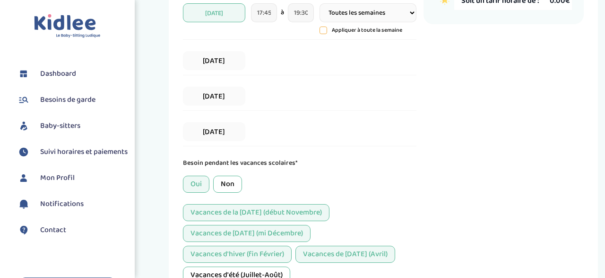
scroll to position [614, 0]
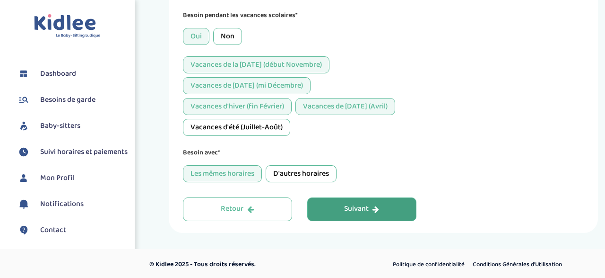
click at [366, 208] on div "Suivant" at bounding box center [361, 208] width 35 height 11
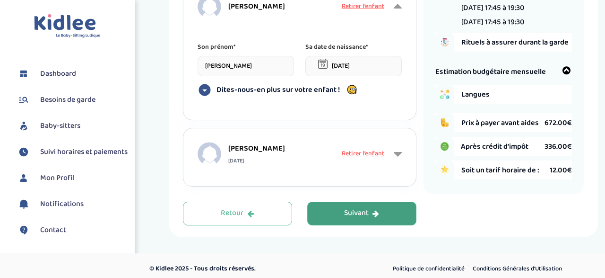
scroll to position [292, 0]
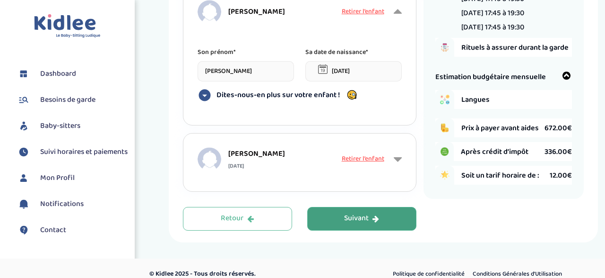
click at [357, 214] on div "Suivant" at bounding box center [361, 218] width 35 height 11
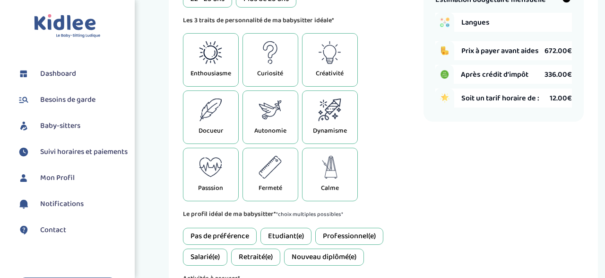
scroll to position [371, 0]
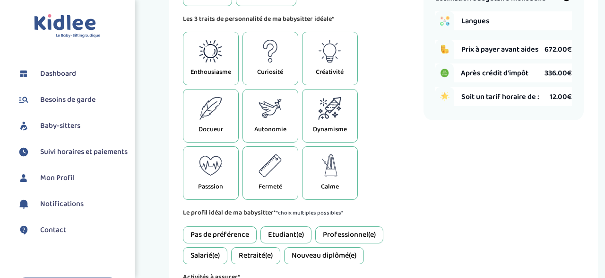
click at [222, 57] on icon at bounding box center [210, 51] width 23 height 23
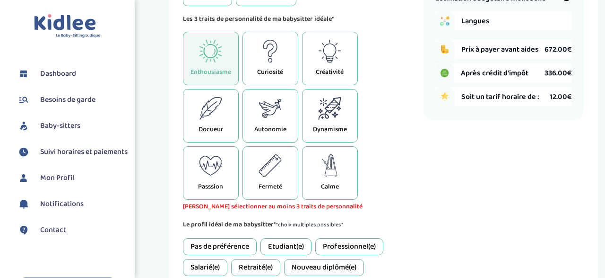
click at [281, 113] on icon at bounding box center [270, 108] width 23 height 23
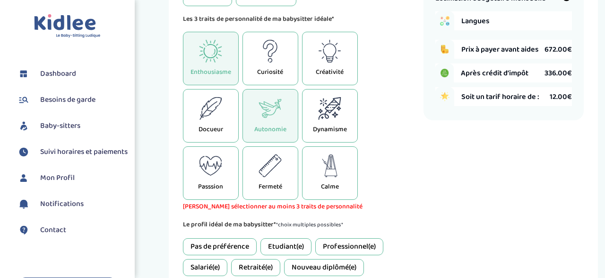
click at [323, 126] on p "Dynamisme" at bounding box center [330, 129] width 34 height 10
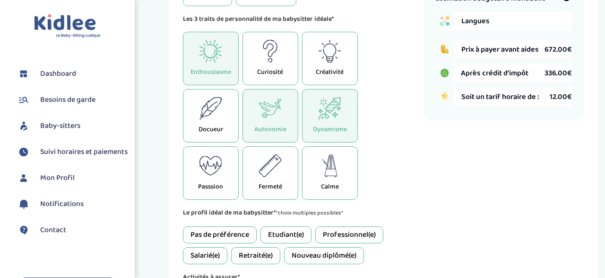
click at [237, 231] on div "Pas de préférence" at bounding box center [220, 234] width 74 height 17
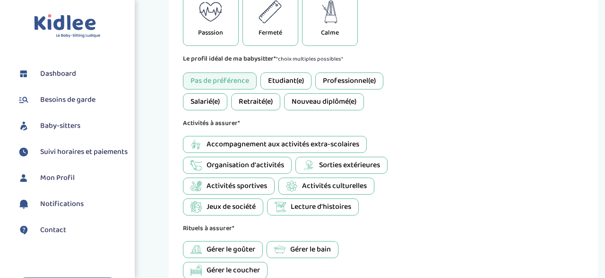
scroll to position [524, 0]
click at [305, 185] on span "Activités culturelles" at bounding box center [334, 186] width 65 height 11
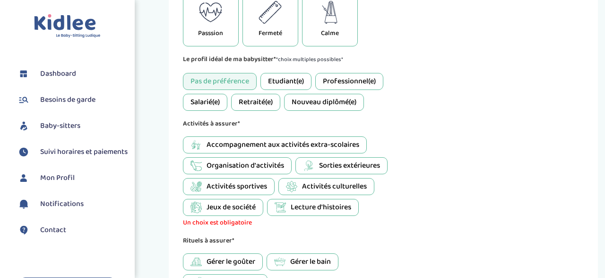
click at [255, 140] on span "Accompagnement aux activités extra-scolaires" at bounding box center [283, 144] width 153 height 11
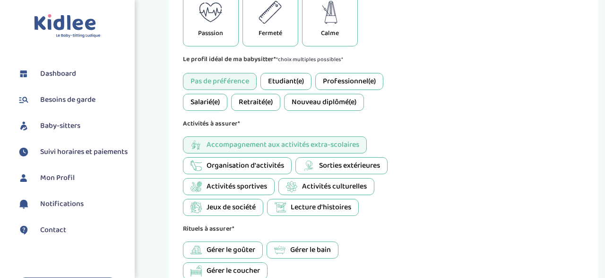
click at [307, 201] on span "Lecture d'histoires" at bounding box center [321, 206] width 61 height 11
click at [240, 210] on div "Jeux de société" at bounding box center [223, 207] width 80 height 17
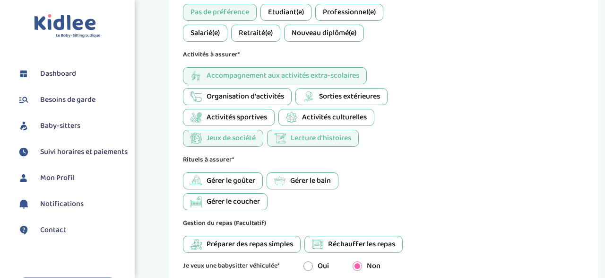
scroll to position [593, 0]
click at [266, 238] on span "Préparer des repas simples" at bounding box center [250, 243] width 87 height 11
click at [317, 238] on icon at bounding box center [317, 243] width 11 height 11
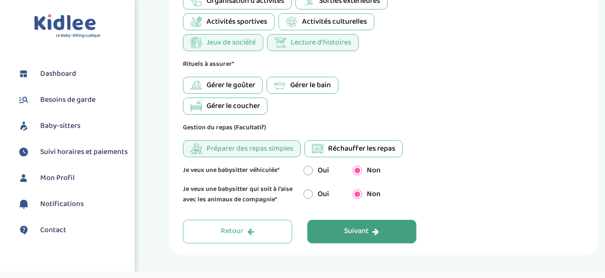
scroll to position [693, 0]
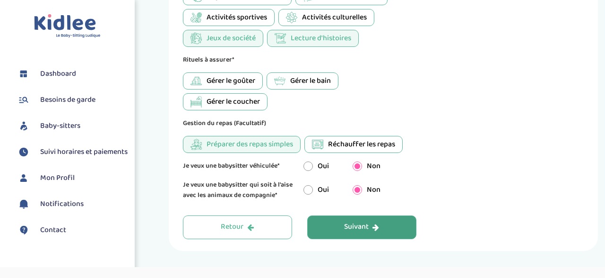
click at [352, 222] on div "Suivant" at bounding box center [361, 226] width 35 height 11
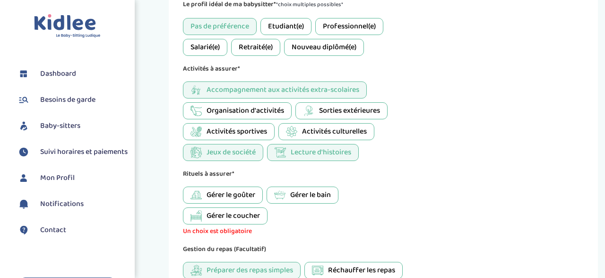
scroll to position [586, 0]
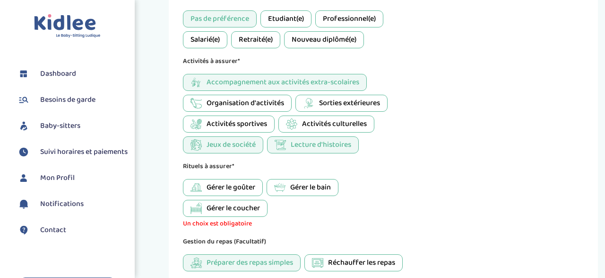
click at [238, 182] on span "Gérer le goûter" at bounding box center [231, 187] width 49 height 11
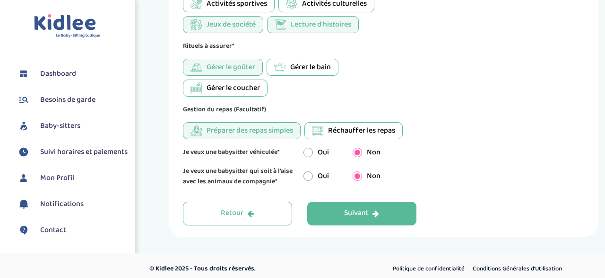
scroll to position [710, 0]
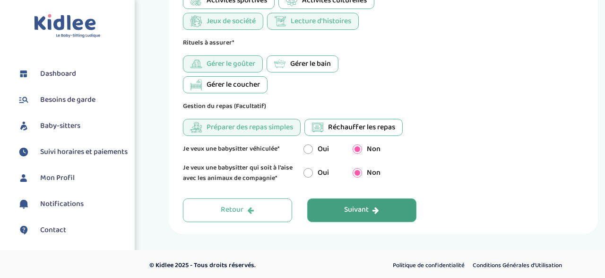
click at [349, 206] on div "Suivant" at bounding box center [361, 209] width 35 height 11
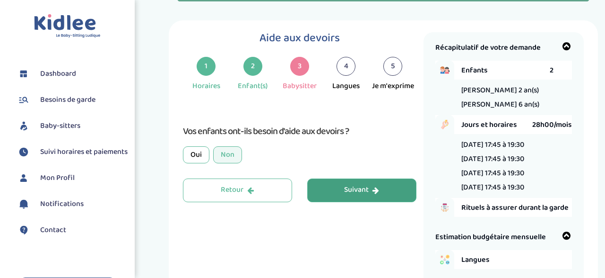
scroll to position [134, 0]
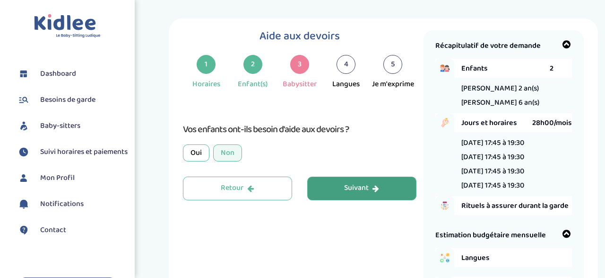
click at [196, 151] on div "Oui" at bounding box center [196, 152] width 26 height 17
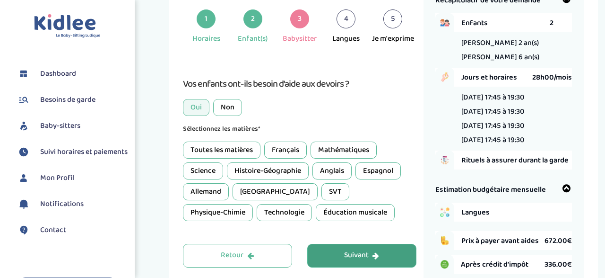
scroll to position [180, 0]
click at [227, 110] on div "Non" at bounding box center [227, 107] width 29 height 17
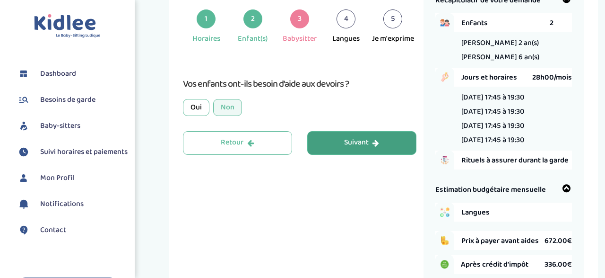
click at [349, 139] on div "Suivant" at bounding box center [361, 142] width 35 height 11
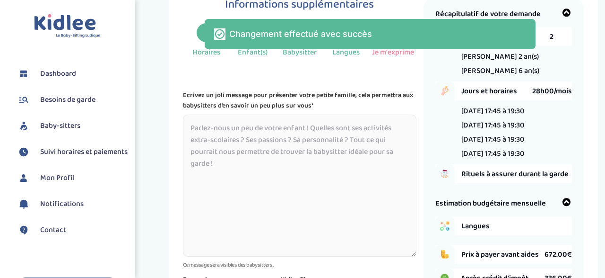
scroll to position [164, 0]
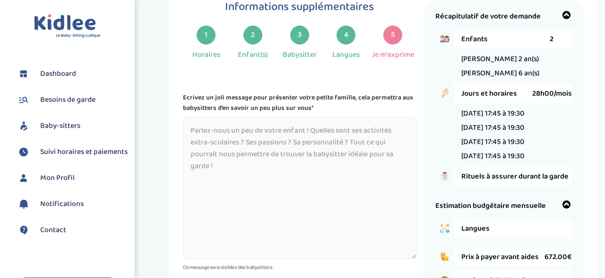
click at [349, 139] on textarea at bounding box center [300, 188] width 234 height 142
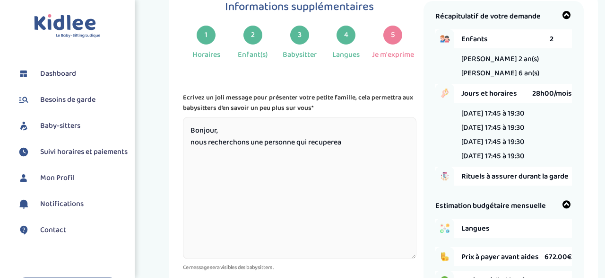
click at [316, 139] on textarea "Bonjour, nous recherchons une personne qui recuperea" at bounding box center [300, 188] width 234 height 142
click at [353, 204] on textarea "Bonjour, nous recherchons une personne qui recuperea" at bounding box center [300, 188] width 234 height 142
click at [340, 142] on textarea "Bonjour, nous recherchons une personne qui recuperea" at bounding box center [300, 188] width 234 height 142
click at [364, 141] on textarea "Bonjour, nous recherchons une personne qui recuperera" at bounding box center [300, 188] width 234 height 142
click at [335, 142] on textarea "Bonjour, nous recherchons une personne qui recuperera" at bounding box center [300, 188] width 234 height 142
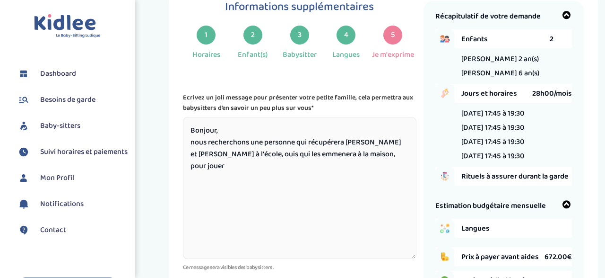
click at [277, 153] on textarea "Bonjour, nous recherchons une personne qui récupérera Nino et Paula à l'école, …" at bounding box center [300, 188] width 234 height 142
click at [221, 152] on textarea "Bonjour, nous recherchons une personne qui récupérera Nino et Paula à l'école, …" at bounding box center [300, 188] width 234 height 142
click at [217, 153] on textarea "Bonjour, nous recherchons une personne qui récupérera Nino et Paula à l'école, …" at bounding box center [300, 188] width 234 height 142
click at [362, 155] on textarea "Bonjour, nous recherchons une personne qui récupérera Nino et Paula à l'école, …" at bounding box center [300, 188] width 234 height 142
click at [396, 143] on textarea "Bonjour, nous recherchons une personne qui récupérera Nino et Paula à l'école, …" at bounding box center [300, 188] width 234 height 142
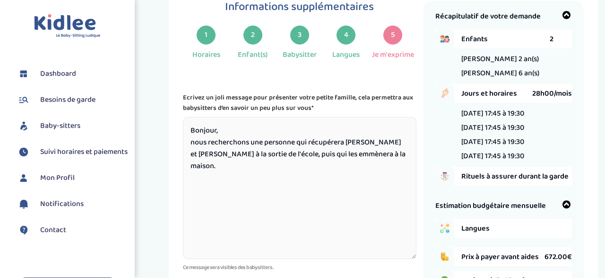
click at [375, 152] on textarea "Bonjour, nous recherchons une personne qui récupérera Nino et Paula à la sortie…" at bounding box center [300, 188] width 234 height 142
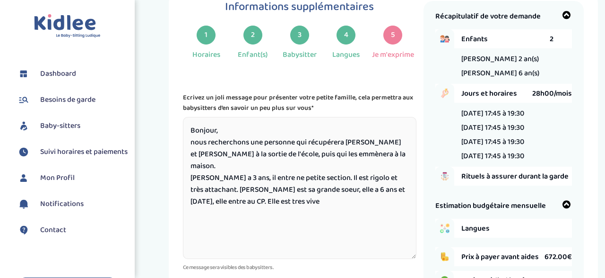
click at [302, 180] on textarea "Bonjour, nous recherchons une personne qui récupérera Nino et Paula à la sortie…" at bounding box center [300, 188] width 234 height 142
click at [262, 187] on textarea "Bonjour, nous recherchons une personne qui récupérera Nino et Paula à la sortie…" at bounding box center [300, 188] width 234 height 142
click at [265, 191] on textarea "Bonjour, nous recherchons une personne qui récupérera Nino et Paula à la sortie…" at bounding box center [300, 188] width 234 height 142
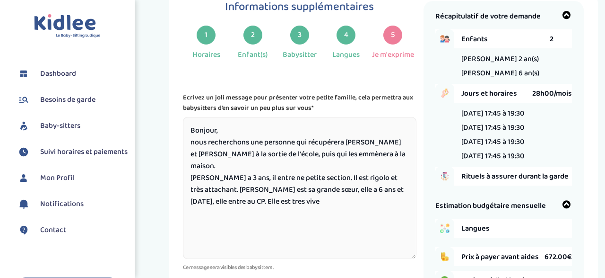
click at [265, 191] on textarea "Bonjour, nous recherchons une personne qui récupérera Nino et Paula à la sortie…" at bounding box center [300, 188] width 234 height 142
click at [275, 194] on textarea "Bonjour, nous recherchons une personne qui récupérera Nino et Paula à la sortie…" at bounding box center [300, 188] width 234 height 142
click at [262, 192] on textarea "Bonjour, nous recherchons une personne qui récupérera Nino et Paula à la sortie…" at bounding box center [300, 188] width 234 height 142
click at [269, 192] on textarea "Bonjour, nous recherchons une personne qui récupérera Nino et Paula à la sortie…" at bounding box center [300, 188] width 234 height 142
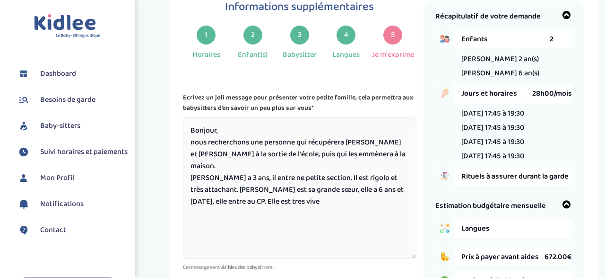
click at [290, 190] on textarea "Bonjour, nous recherchons une personne qui récupérera Nino et Paula à la sortie…" at bounding box center [300, 188] width 234 height 142
click at [258, 191] on textarea "Bonjour, nous recherchons une personne qui récupérera Nino et Paula à la sortie…" at bounding box center [300, 188] width 234 height 142
click at [262, 192] on textarea "Bonjour, nous recherchons une personne qui récupérera Nino et Paula à la sortie…" at bounding box center [300, 188] width 234 height 142
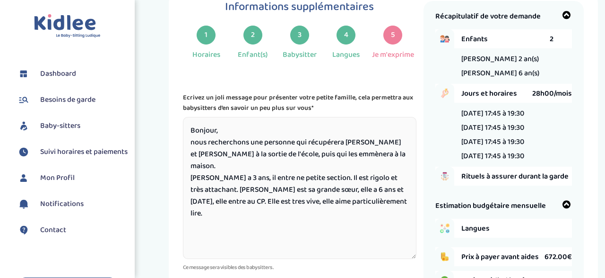
click at [262, 192] on textarea "Bonjour, nous recherchons une personne qui récupérera Nino et Paula à la sortie…" at bounding box center [300, 188] width 234 height 142
click at [388, 190] on textarea "Bonjour, nous recherchons une personne qui récupérera Nino et Paula à la sortie…" at bounding box center [300, 188] width 234 height 142
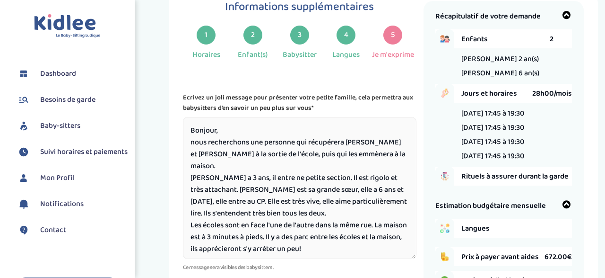
click at [295, 239] on textarea "Bonjour, nous recherchons une personne qui récupérera Nino et Paula à la sortie…" at bounding box center [300, 188] width 234 height 142
click at [380, 175] on textarea "Bonjour, nous recherchons une personne qui récupérera Nino et Paula à la sortie…" at bounding box center [300, 188] width 234 height 142
click at [370, 192] on textarea "Bonjour, nous recherchons une personne qui récupérera Nino et Paula à la sortie…" at bounding box center [300, 188] width 234 height 142
click at [368, 190] on textarea "Bonjour, nous recherchons une personne qui récupérera Nino et Paula à la sortie…" at bounding box center [300, 188] width 234 height 142
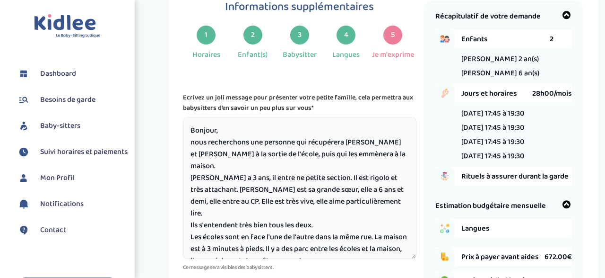
click at [319, 204] on textarea "Bonjour, nous recherchons une personne qui récupérera Nino et Paula à la sortie…" at bounding box center [300, 188] width 234 height 142
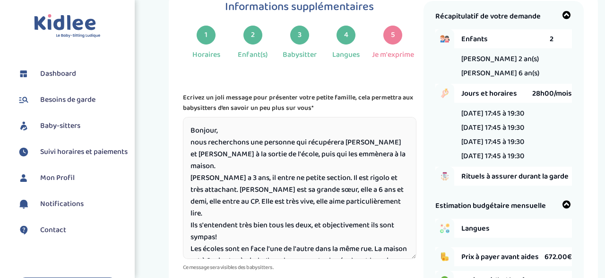
scroll to position [8, 0]
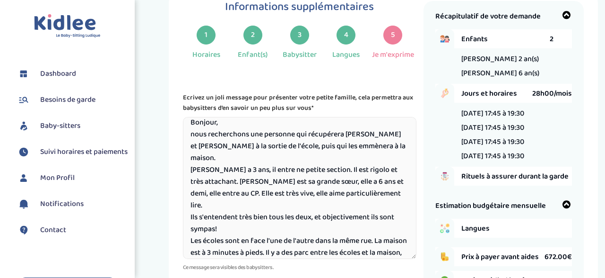
click at [343, 242] on textarea "Bonjour, nous recherchons une personne qui récupérera Nino et Paula à la sortie…" at bounding box center [300, 188] width 234 height 142
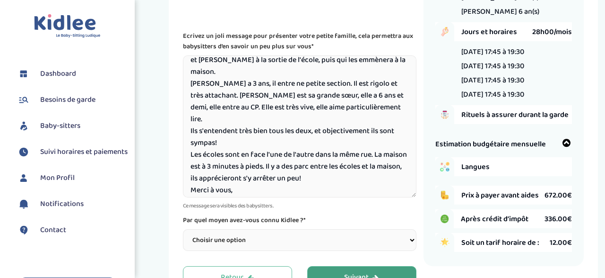
scroll to position [232, 0]
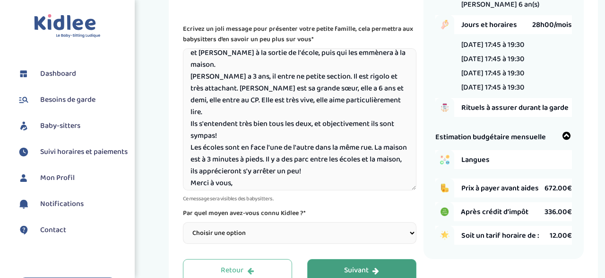
type textarea "Bonjour, nous recherchons une personne qui récupérera Nino et Paula à la sortie…"
click at [183, 222] on select "Choisir une option Bouche à Oreille Google Plateforme Gens de confiance Faceboo…" at bounding box center [300, 233] width 234 height 22
select select "1"
click option "Bouche à Oreille" at bounding box center [0, 0] width 0 height 0
click at [351, 261] on button "Suivant" at bounding box center [361, 271] width 109 height 24
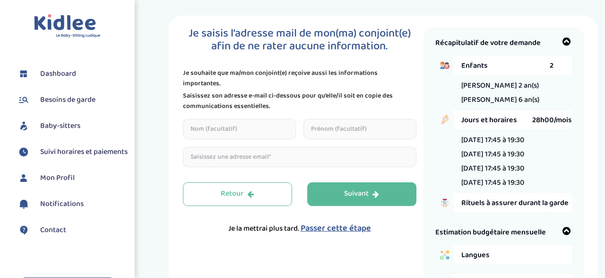
scroll to position [144, 0]
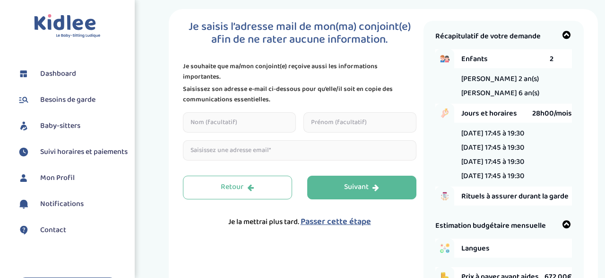
click at [343, 215] on span "Passer cette étape" at bounding box center [336, 221] width 70 height 13
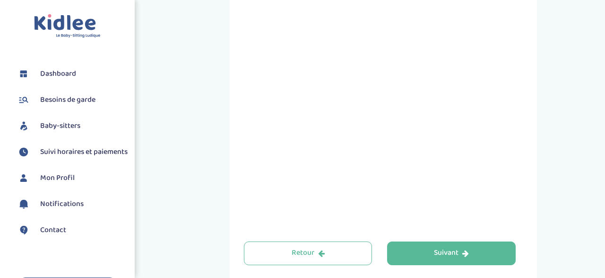
scroll to position [553, 0]
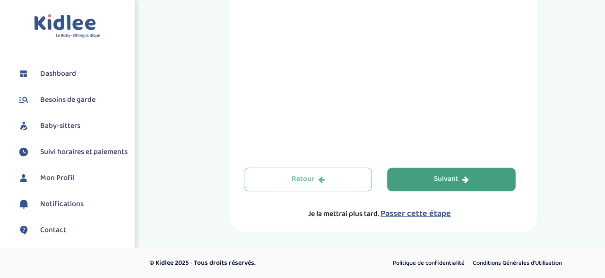
click at [427, 174] on button "Suivant" at bounding box center [451, 179] width 129 height 24
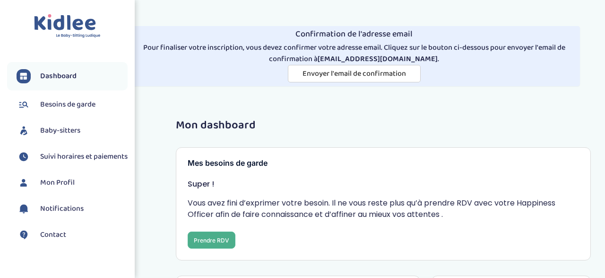
click at [204, 239] on button "Prendre RDV" at bounding box center [212, 239] width 48 height 17
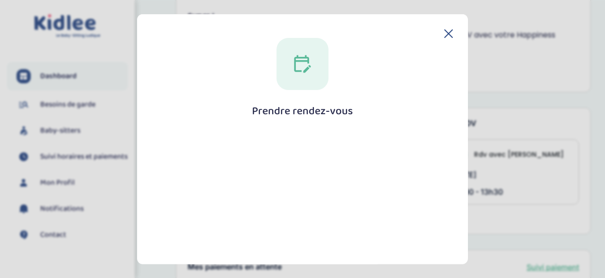
scroll to position [167, 0]
drag, startPoint x: 324, startPoint y: 87, endPoint x: 306, endPoint y: 173, distance: 88.3
click at [306, 173] on div "Prendre rendez-vous [GEOGRAPHIC_DATA]" at bounding box center [302, 258] width 301 height 442
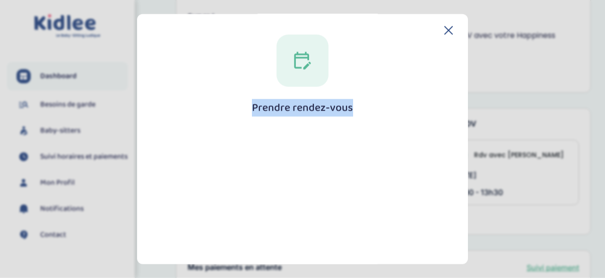
scroll to position [0, 0]
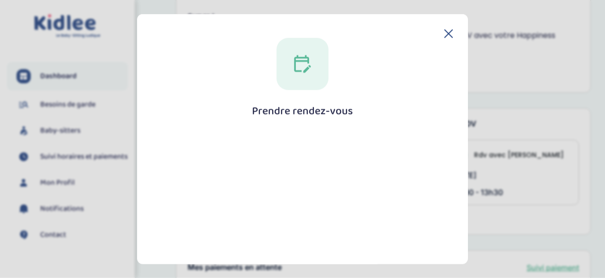
click at [452, 28] on div "Prendre rendez-vous [GEOGRAPHIC_DATA]" at bounding box center [302, 139] width 331 height 250
click at [446, 33] on icon at bounding box center [449, 33] width 9 height 9
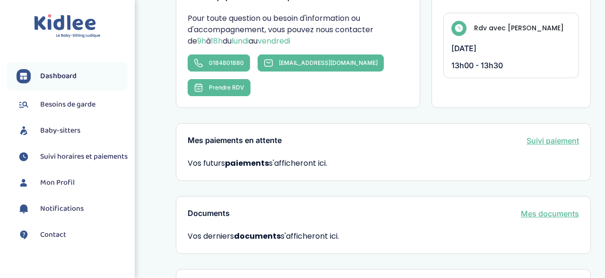
scroll to position [459, 0]
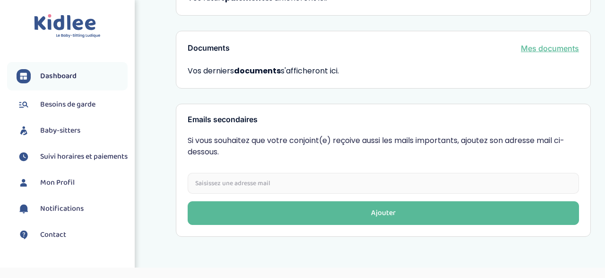
click at [81, 107] on span "Besoins de garde" at bounding box center [67, 104] width 55 height 11
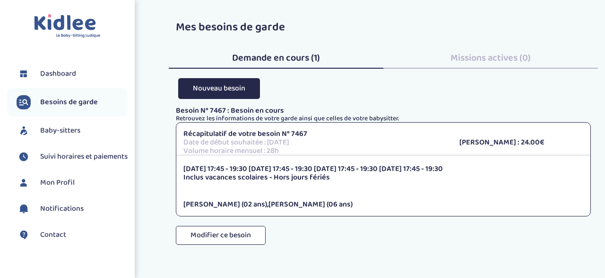
click at [63, 159] on span "Suivi horaires et paiements" at bounding box center [83, 156] width 87 height 11
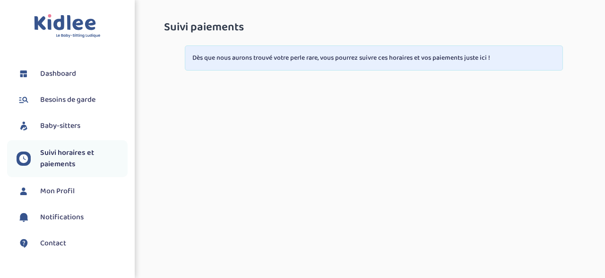
click at [65, 186] on span "Mon Profil" at bounding box center [57, 190] width 35 height 11
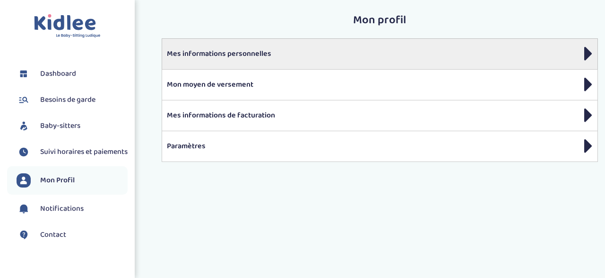
click at [585, 51] on icon at bounding box center [588, 54] width 9 height 24
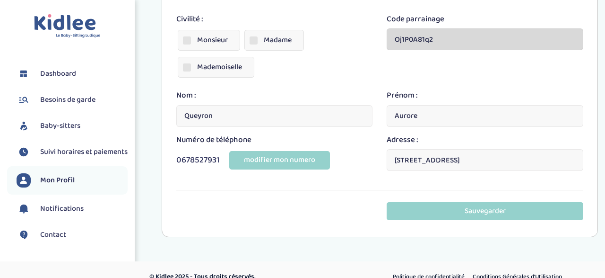
scroll to position [195, 0]
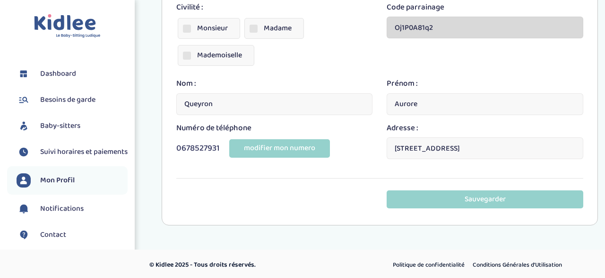
click at [52, 76] on span "Dashboard" at bounding box center [58, 73] width 36 height 11
